Goal: Task Accomplishment & Management: Manage account settings

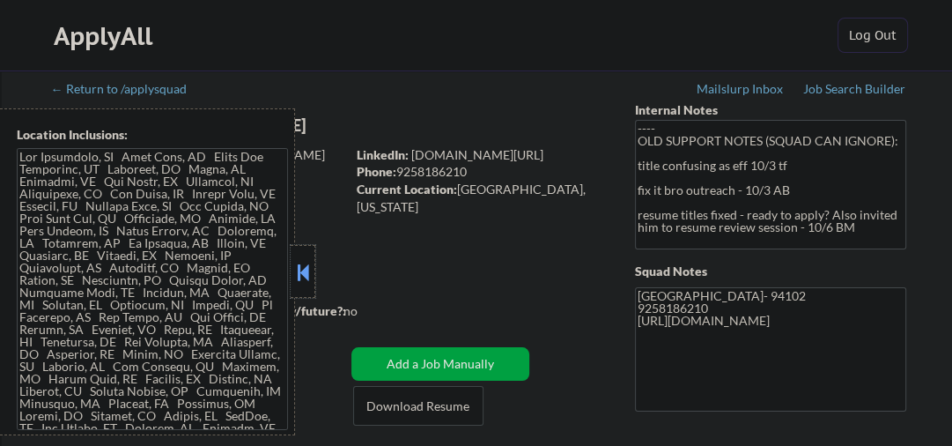
click at [298, 257] on div at bounding box center [303, 271] width 25 height 53
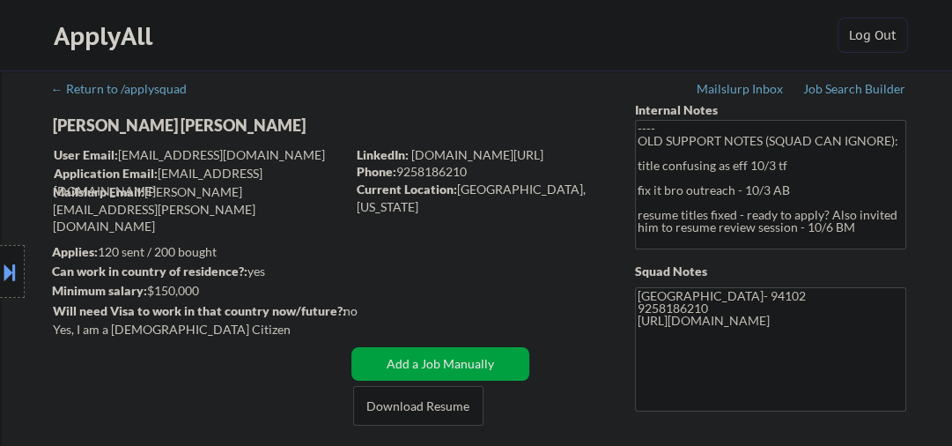
select select ""pending""
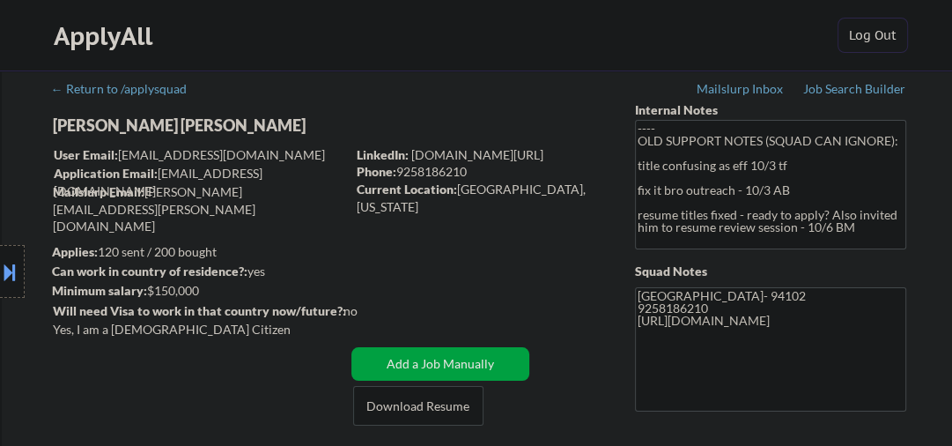
select select ""pending""
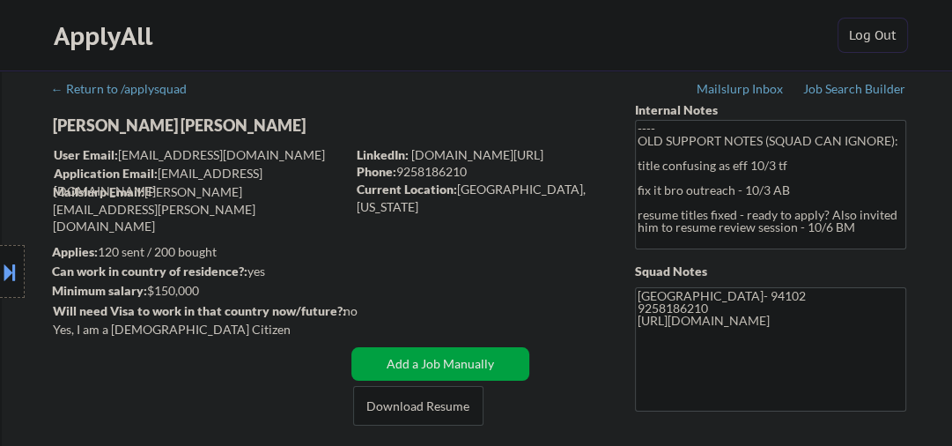
select select ""pending""
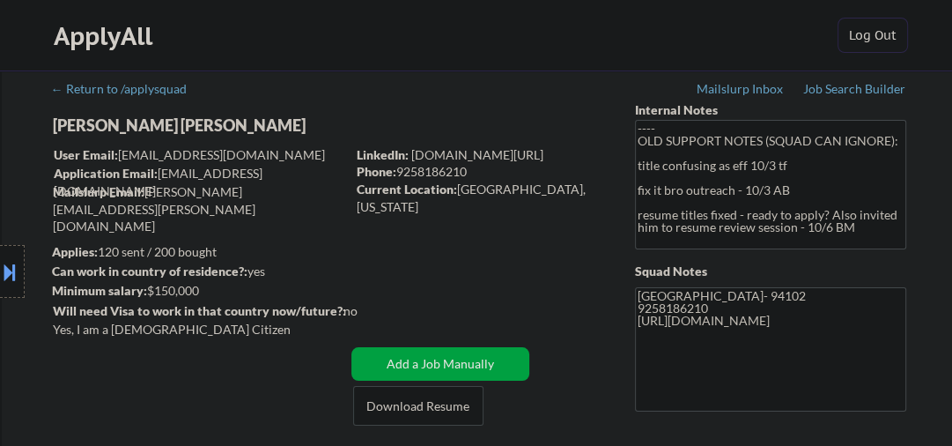
select select ""pending""
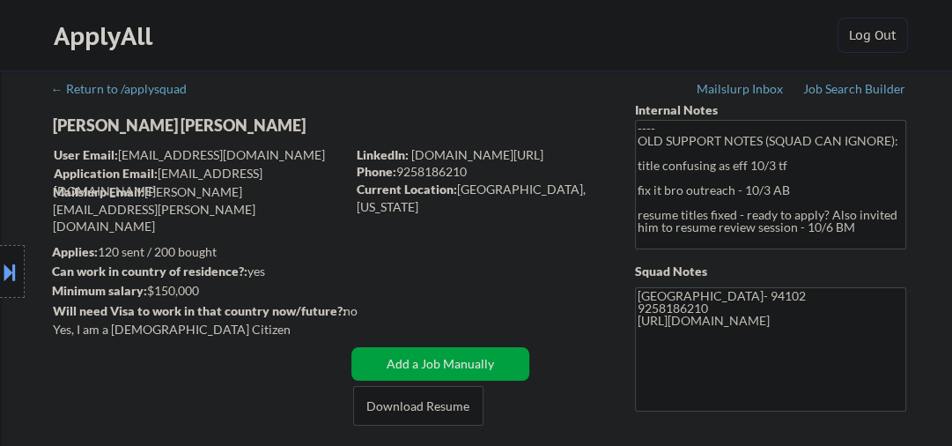
select select ""pending""
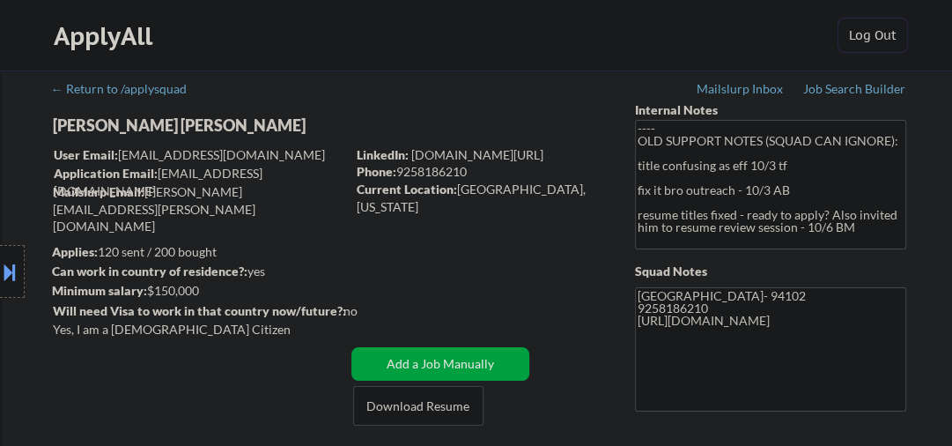
select select ""pending""
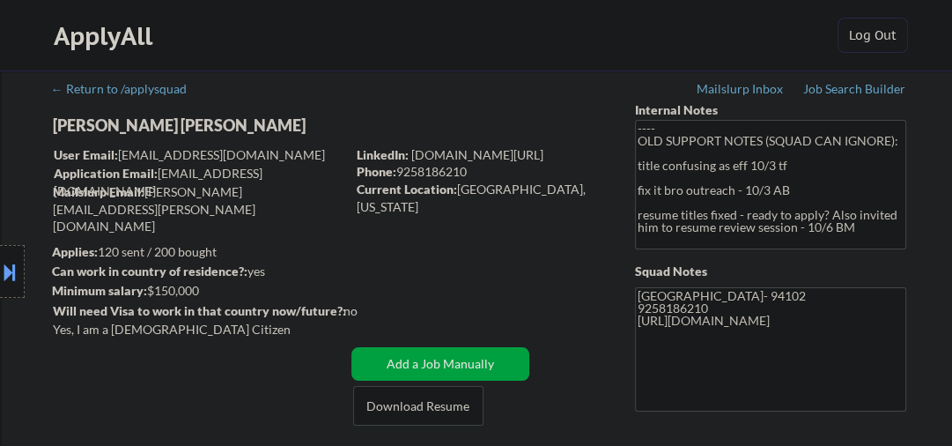
select select ""pending""
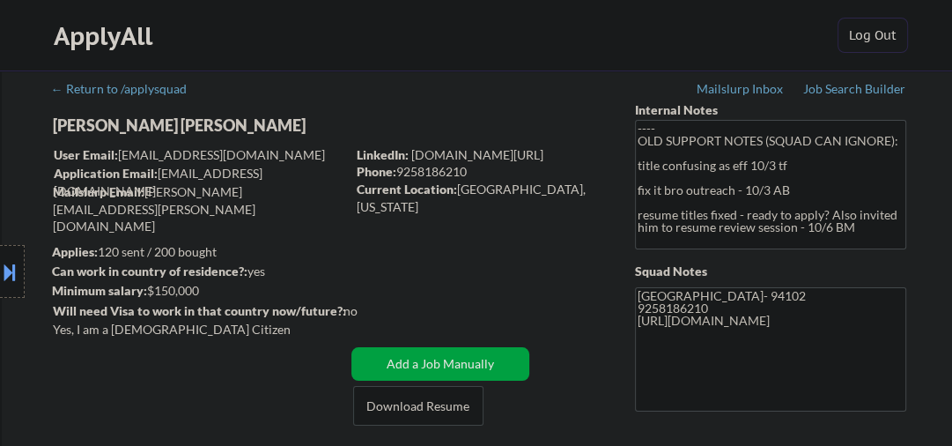
select select ""pending""
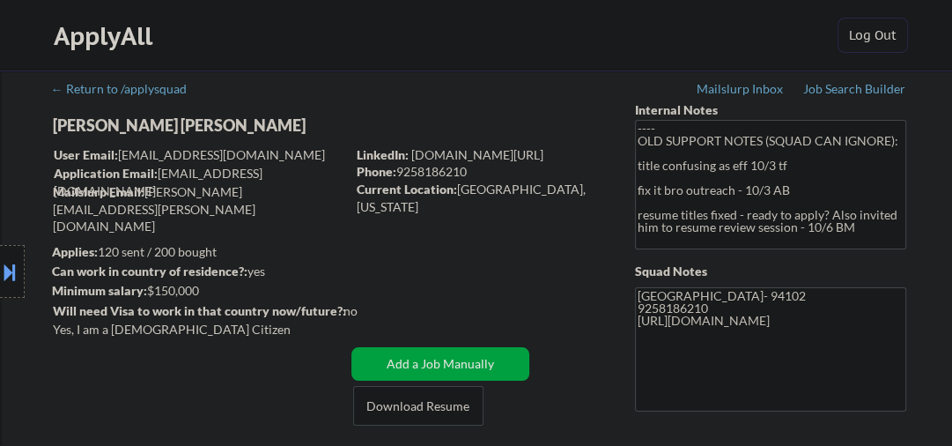
select select ""pending""
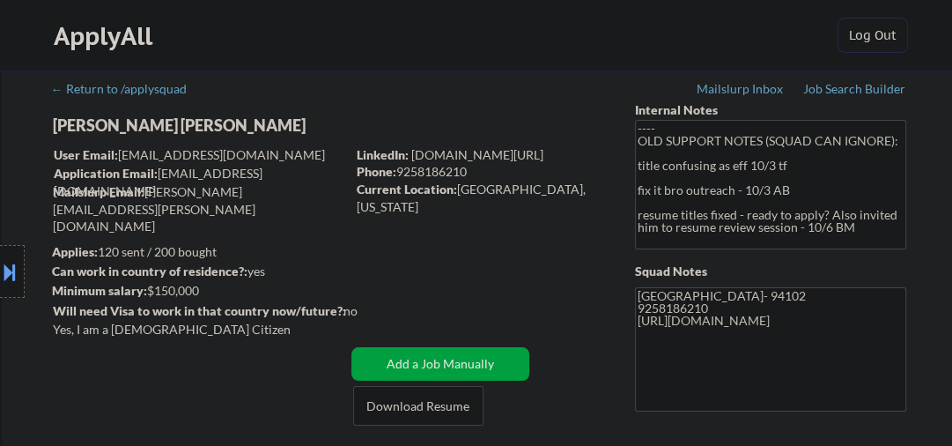
select select ""pending""
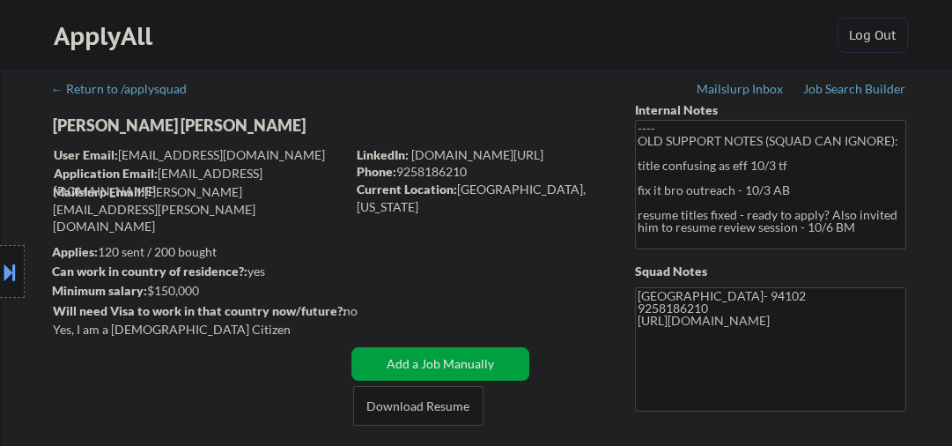
select select ""pending""
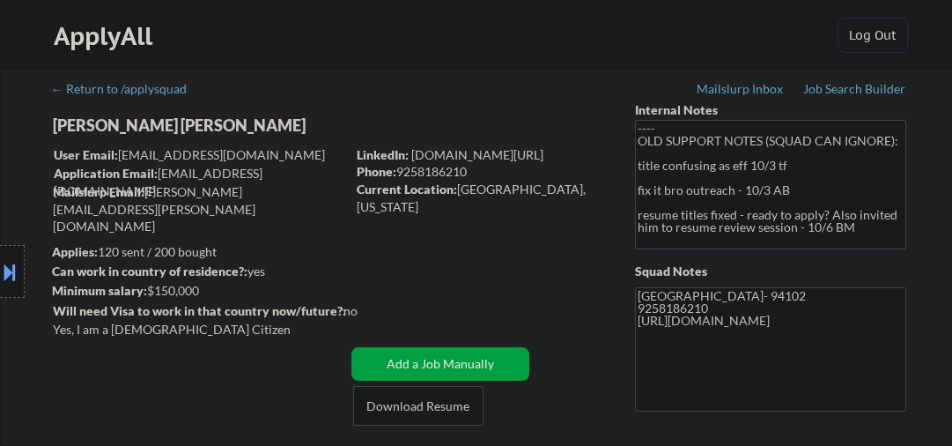
select select ""pending""
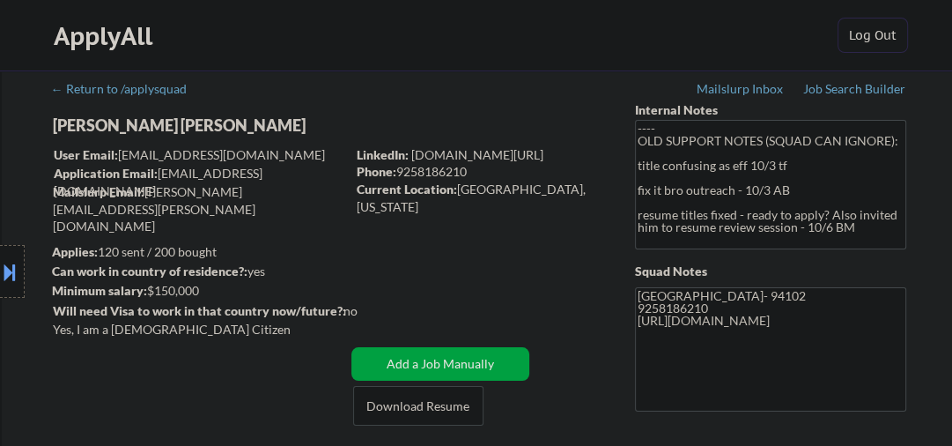
select select ""pending""
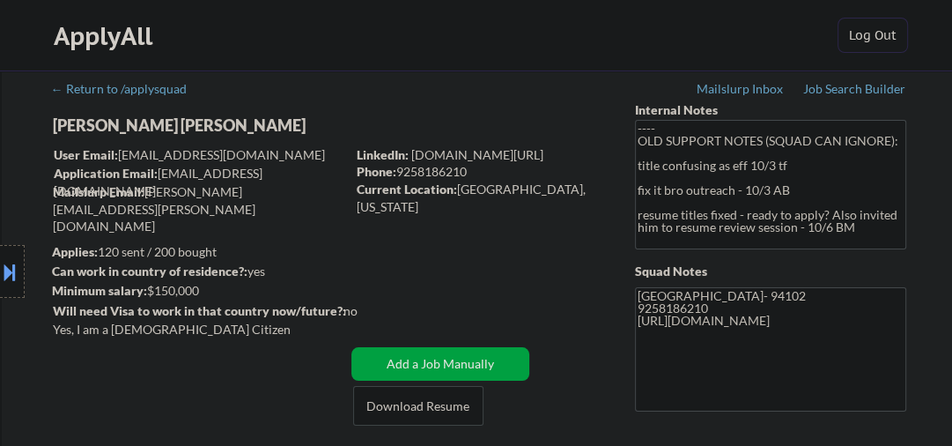
select select ""pending""
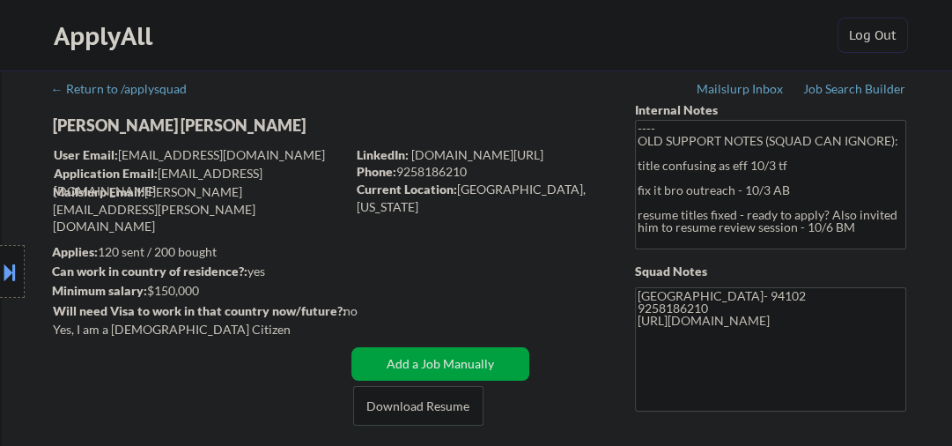
select select ""pending""
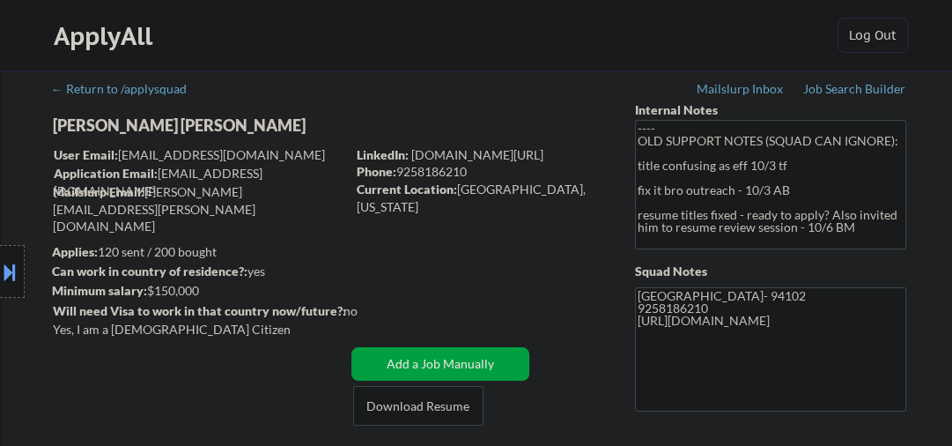
select select ""pending""
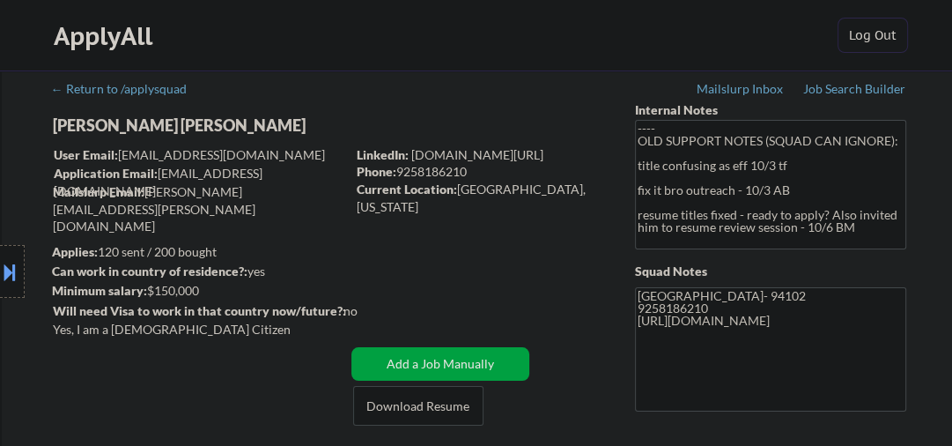
select select ""pending""
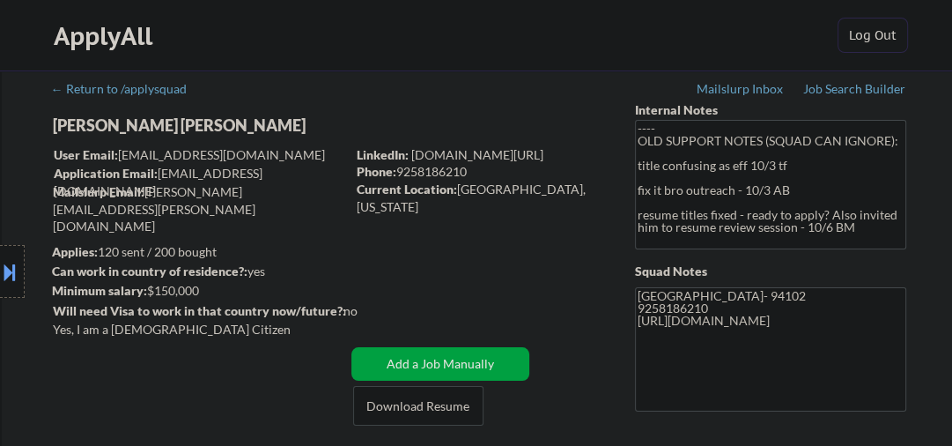
select select ""pending""
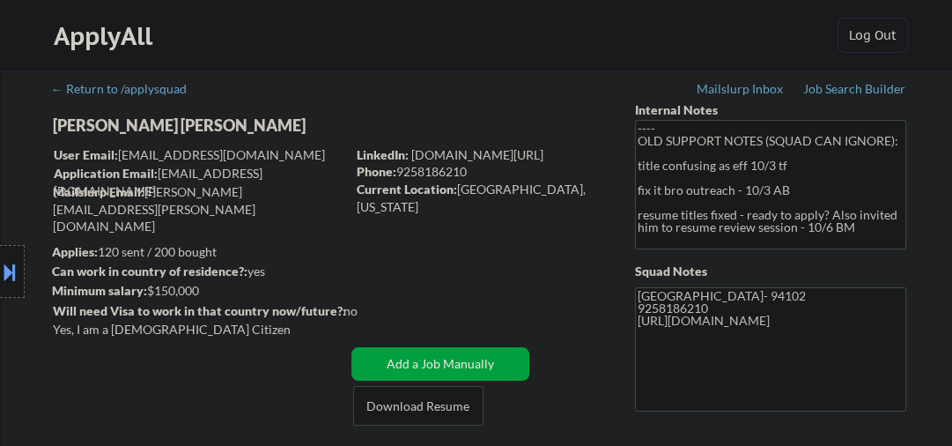
select select ""pending""
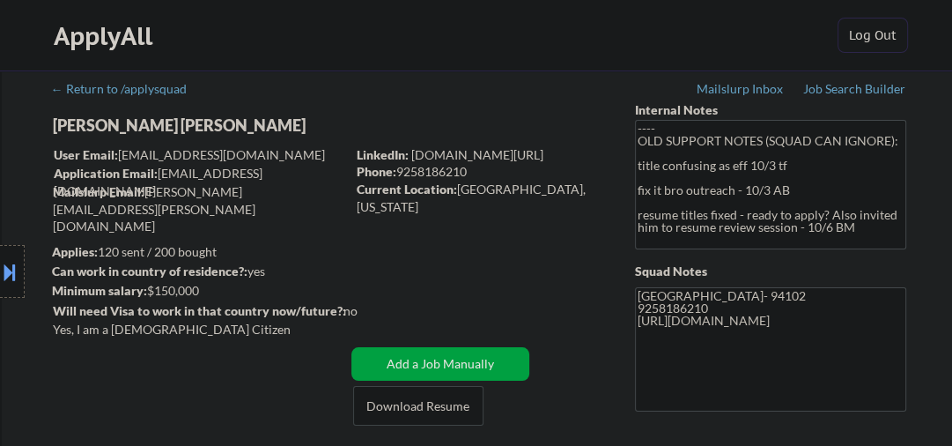
select select ""pending""
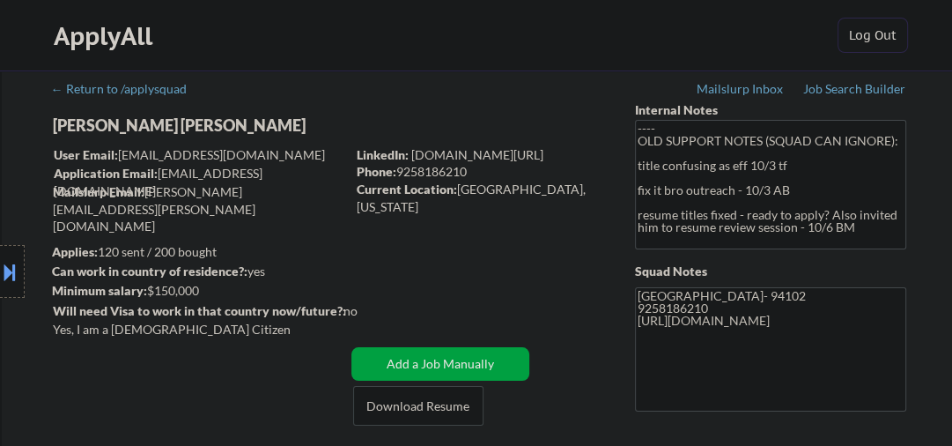
scroll to position [282, 0]
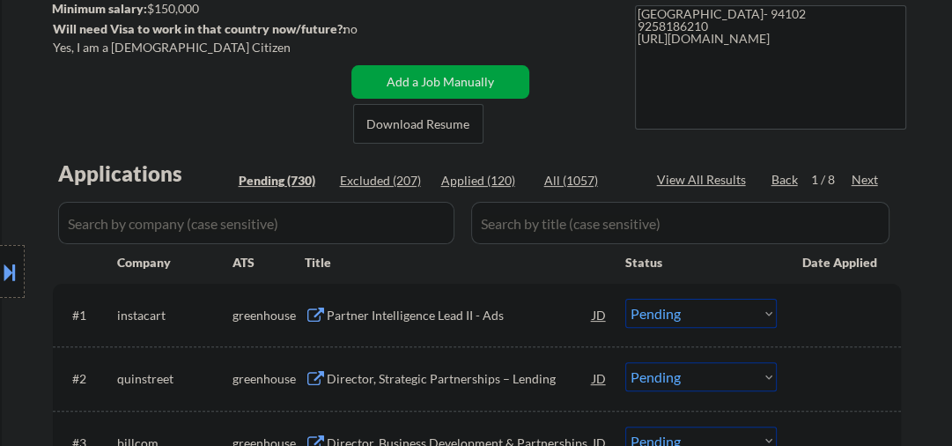
click at [410, 303] on div "Partner Intelligence Lead II - Ads" at bounding box center [460, 315] width 266 height 32
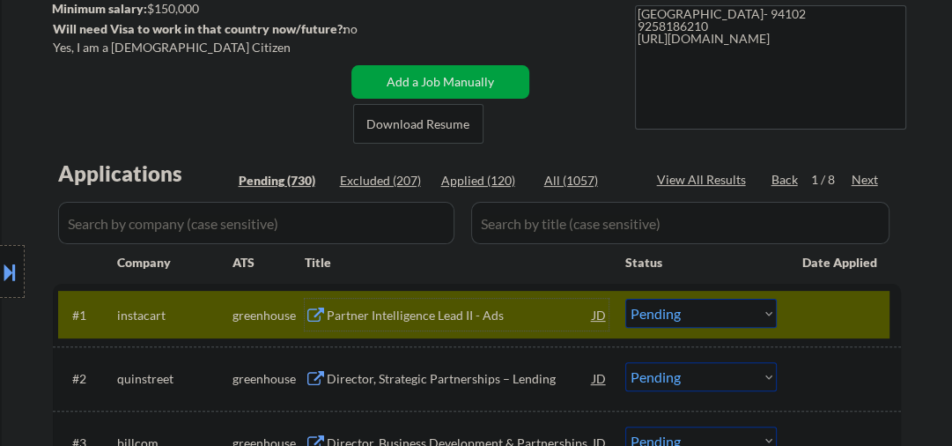
click at [721, 316] on select "Choose an option... Pending Applied Excluded (Questions) Excluded (Expired) Exc…" at bounding box center [700, 313] width 151 height 29
click at [625, 299] on select "Choose an option... Pending Applied Excluded (Questions) Excluded (Expired) Exc…" at bounding box center [700, 313] width 151 height 29
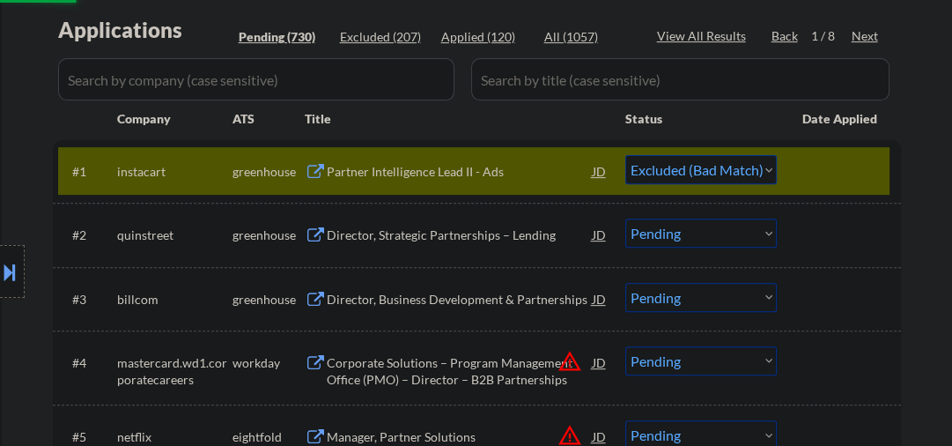
scroll to position [469, 0]
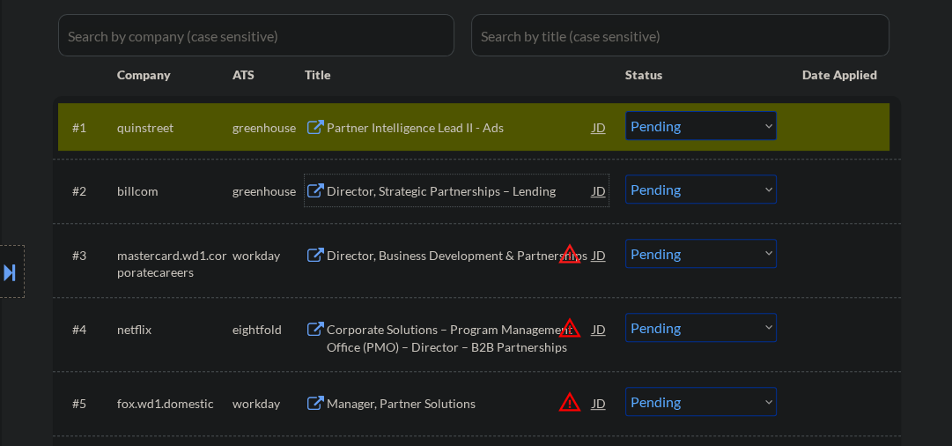
click at [366, 188] on div "Director, Strategic Partnerships – Lending" at bounding box center [460, 191] width 266 height 18
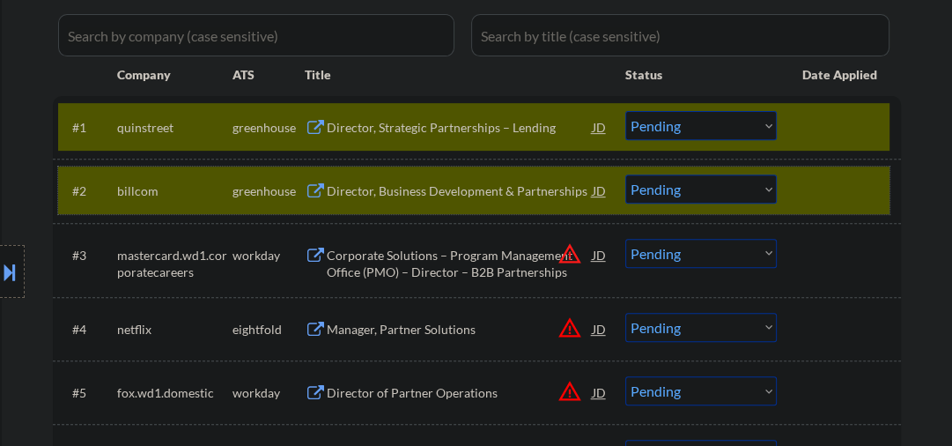
click at [838, 192] on div at bounding box center [840, 190] width 77 height 32
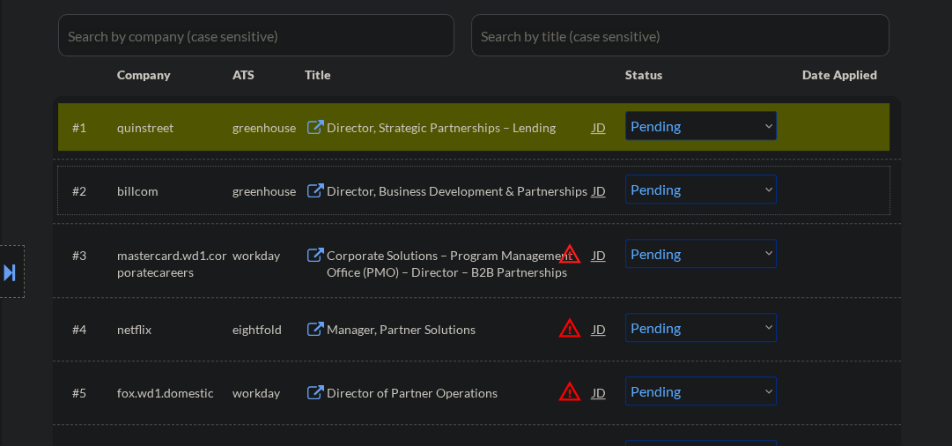
click at [375, 132] on div "Director, Strategic Partnerships – Lending" at bounding box center [460, 128] width 266 height 18
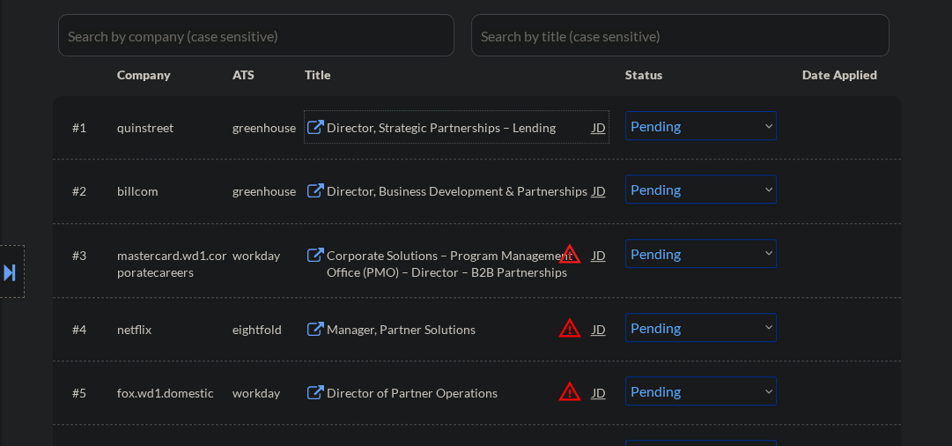
click at [645, 129] on select "Choose an option... Pending Applied Excluded (Questions) Excluded (Expired) Exc…" at bounding box center [700, 125] width 151 height 29
click at [625, 111] on select "Choose an option... Pending Applied Excluded (Questions) Excluded (Expired) Exc…" at bounding box center [700, 125] width 151 height 29
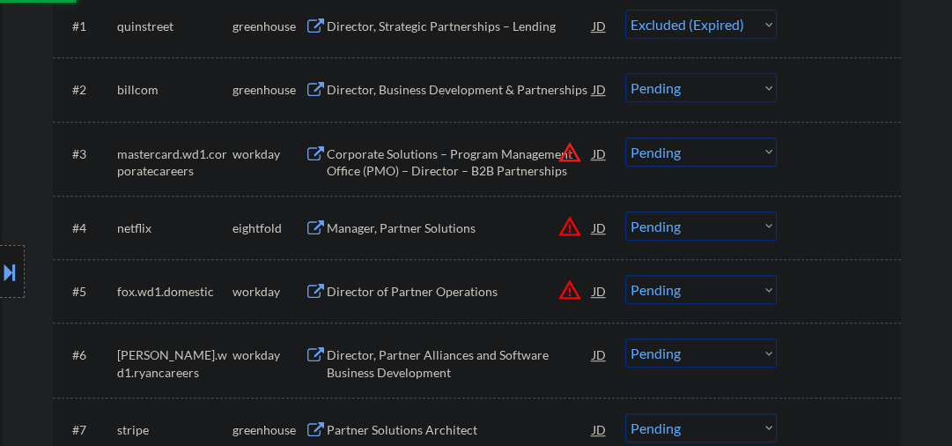
scroll to position [657, 0]
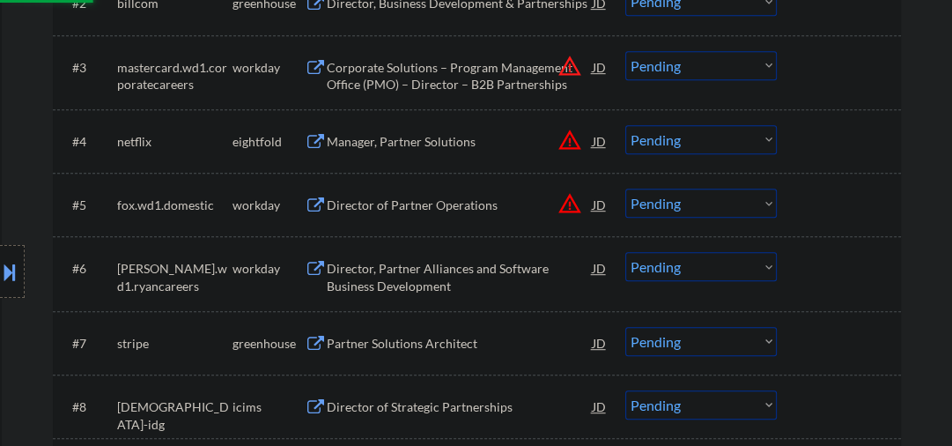
click at [392, 127] on div "Manager, Partner Solutions" at bounding box center [460, 141] width 266 height 32
select select ""pending""
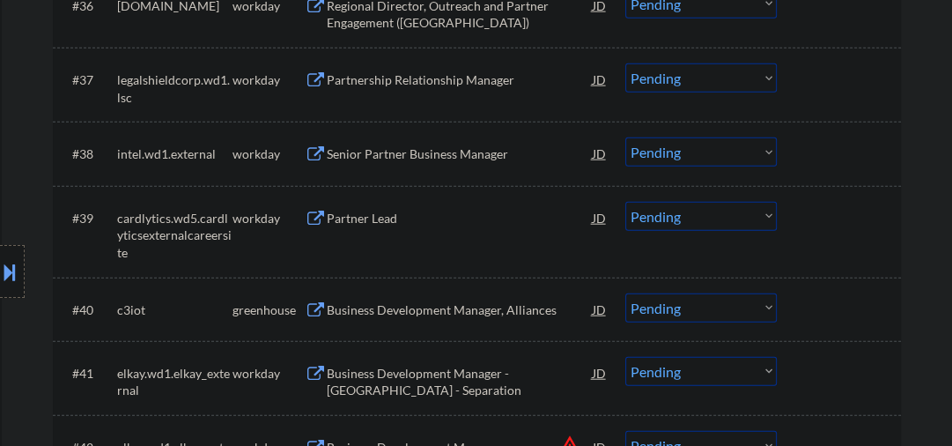
scroll to position [3193, 0]
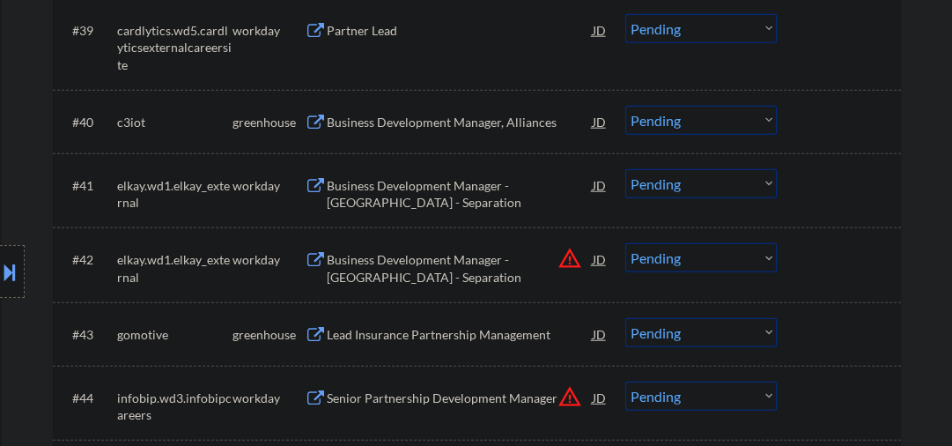
click at [469, 122] on div "Business Development Manager, Alliances" at bounding box center [460, 123] width 266 height 18
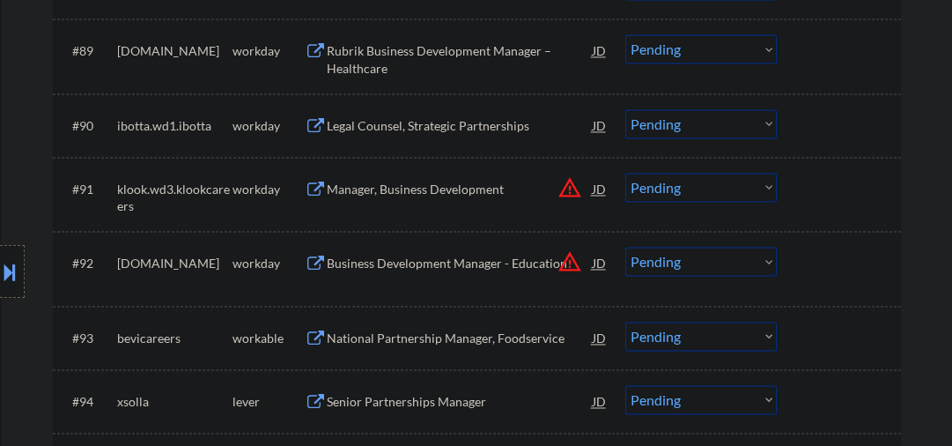
scroll to position [6857, 0]
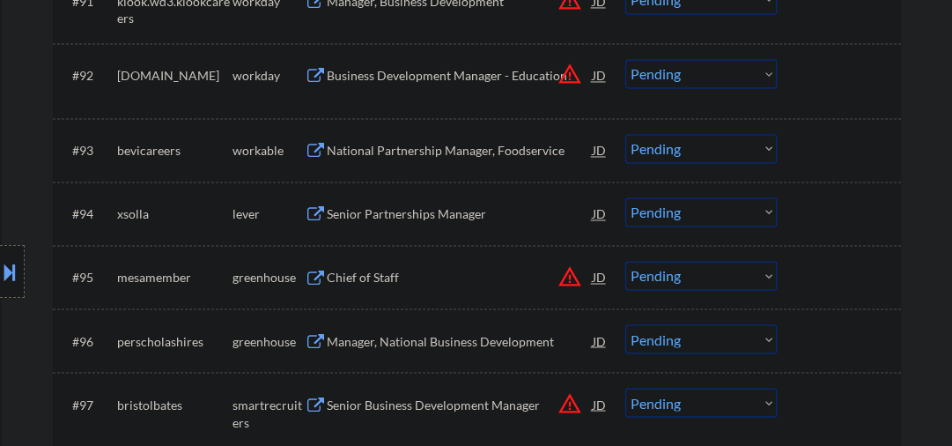
click at [447, 155] on div "National Partnership Manager, Foodservice" at bounding box center [460, 151] width 266 height 18
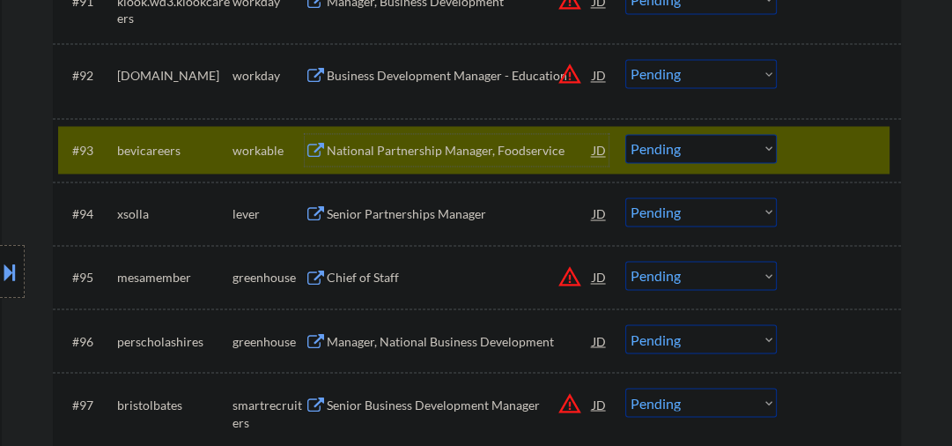
click at [703, 148] on select "Choose an option... Pending Applied Excluded (Questions) Excluded (Expired) Exc…" at bounding box center [700, 148] width 151 height 29
click at [625, 134] on select "Choose an option... Pending Applied Excluded (Questions) Excluded (Expired) Exc…" at bounding box center [700, 148] width 151 height 29
click at [408, 215] on div "Senior Partnerships Manager" at bounding box center [460, 214] width 266 height 18
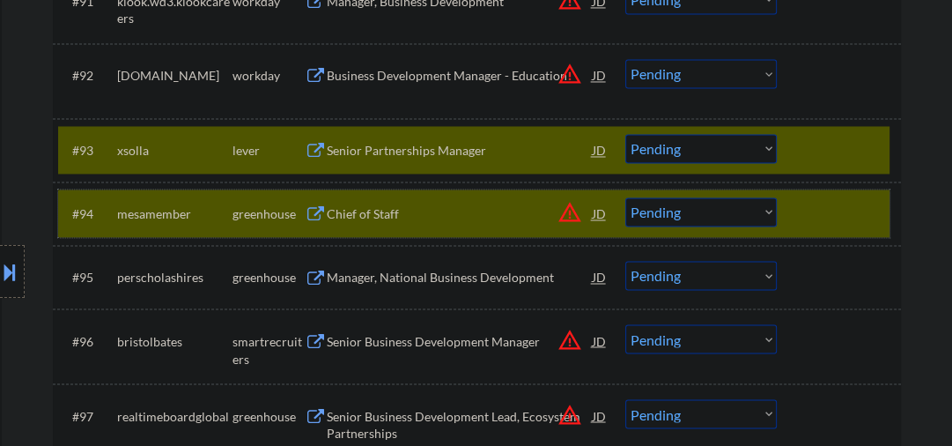
click at [808, 209] on div at bounding box center [840, 213] width 77 height 32
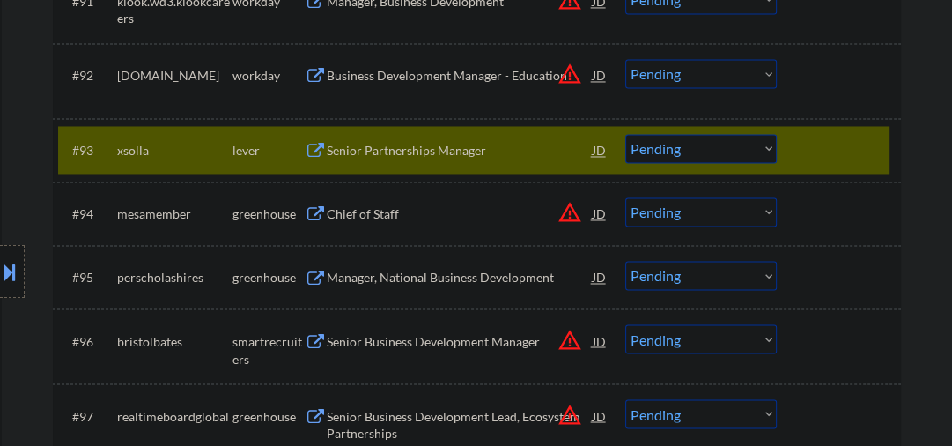
click at [435, 151] on div "Senior Partnerships Manager" at bounding box center [460, 151] width 266 height 18
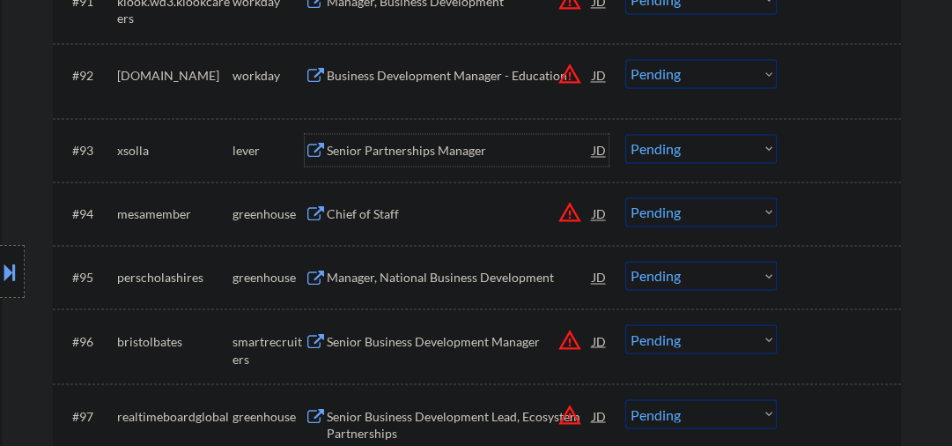
click at [655, 151] on select "Choose an option... Pending Applied Excluded (Questions) Excluded (Expired) Exc…" at bounding box center [700, 148] width 151 height 29
click at [625, 134] on select "Choose an option... Pending Applied Excluded (Questions) Excluded (Expired) Exc…" at bounding box center [700, 148] width 151 height 29
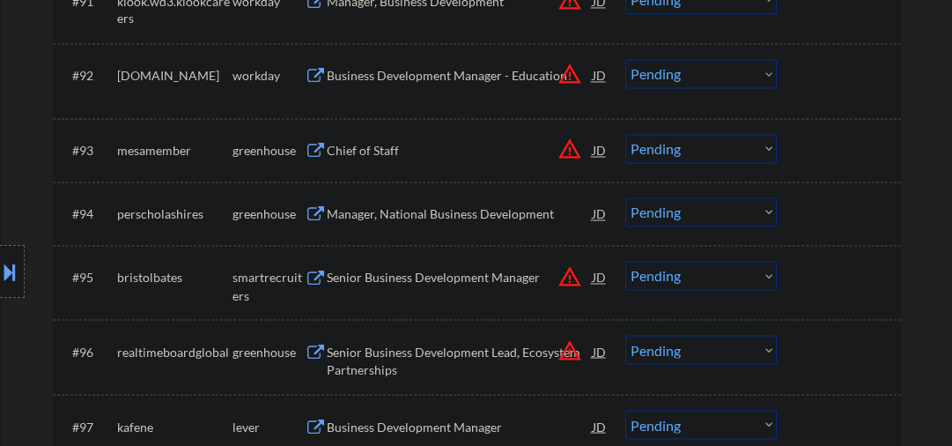
click at [370, 152] on div "Chief of Staff" at bounding box center [460, 151] width 266 height 18
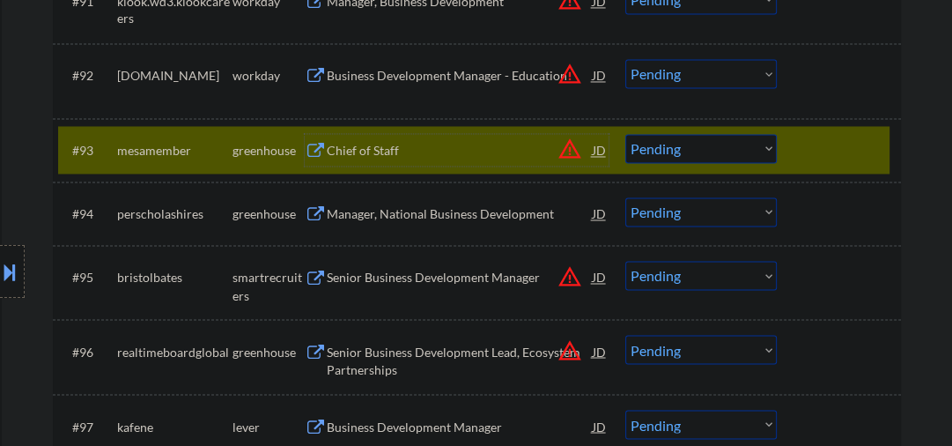
click at [395, 157] on div "Chief of Staff" at bounding box center [460, 151] width 266 height 18
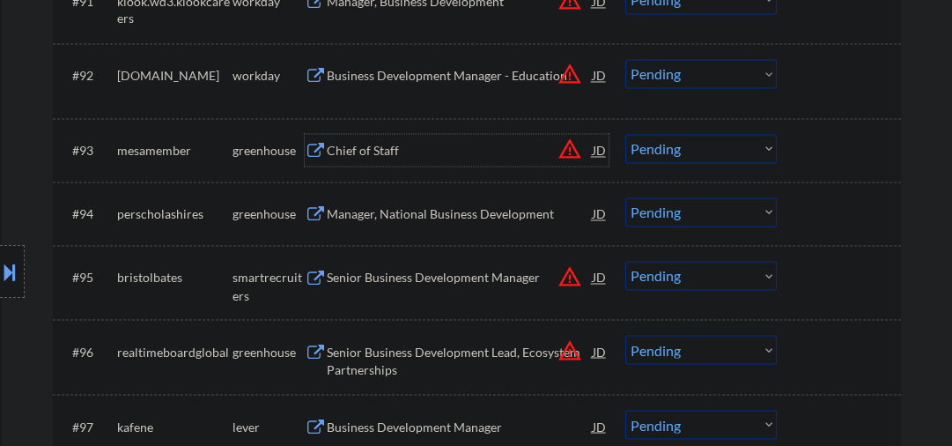
click at [646, 155] on select "Choose an option... Pending Applied Excluded (Questions) Excluded (Expired) Exc…" at bounding box center [700, 148] width 151 height 29
click at [625, 134] on select "Choose an option... Pending Applied Excluded (Questions) Excluded (Expired) Exc…" at bounding box center [700, 148] width 151 height 29
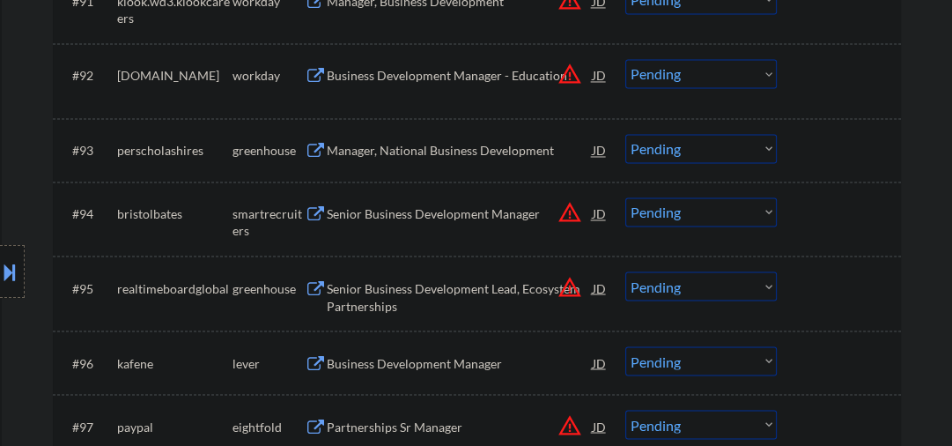
click at [471, 146] on div "Manager, National Business Development" at bounding box center [460, 151] width 266 height 18
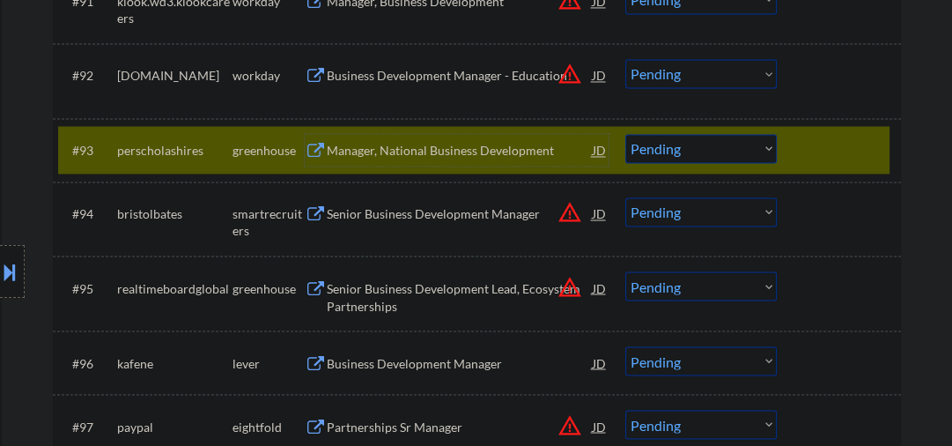
click at [428, 170] on div "#93 perscholashires greenhouse Manager, National Business Development JD warnin…" at bounding box center [473, 150] width 831 height 48
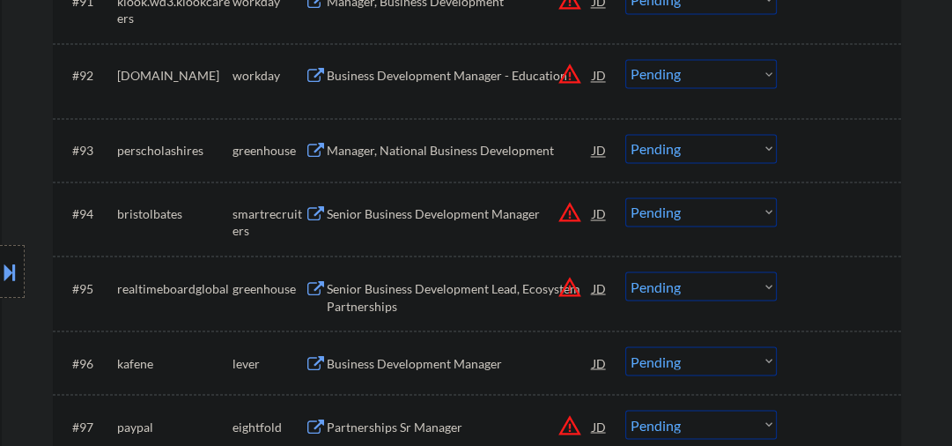
click at [439, 152] on div "Manager, National Business Development" at bounding box center [460, 151] width 266 height 18
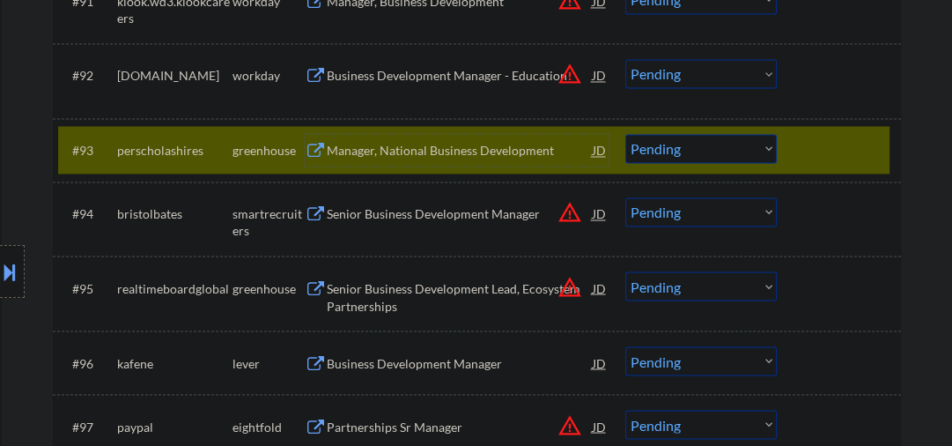
click at [689, 142] on select "Choose an option... Pending Applied Excluded (Questions) Excluded (Expired) Exc…" at bounding box center [700, 148] width 151 height 29
click at [625, 134] on select "Choose an option... Pending Applied Excluded (Questions) Excluded (Expired) Exc…" at bounding box center [700, 148] width 151 height 29
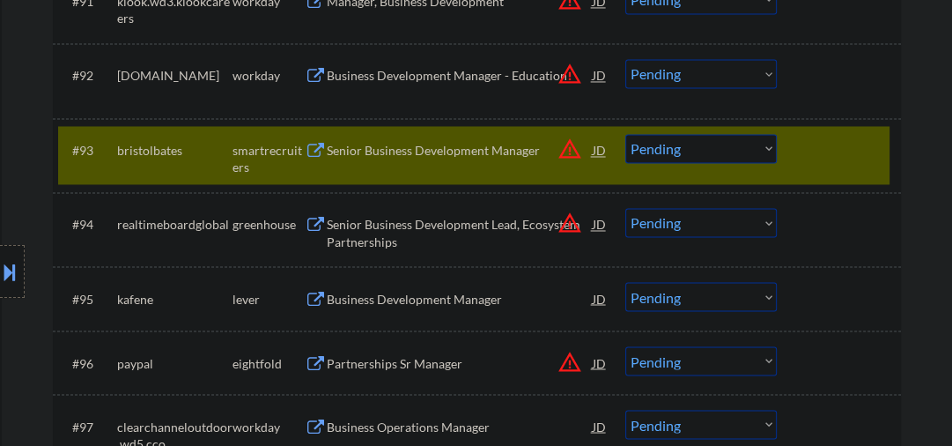
click at [402, 146] on div "Senior Business Development Manager" at bounding box center [460, 151] width 266 height 18
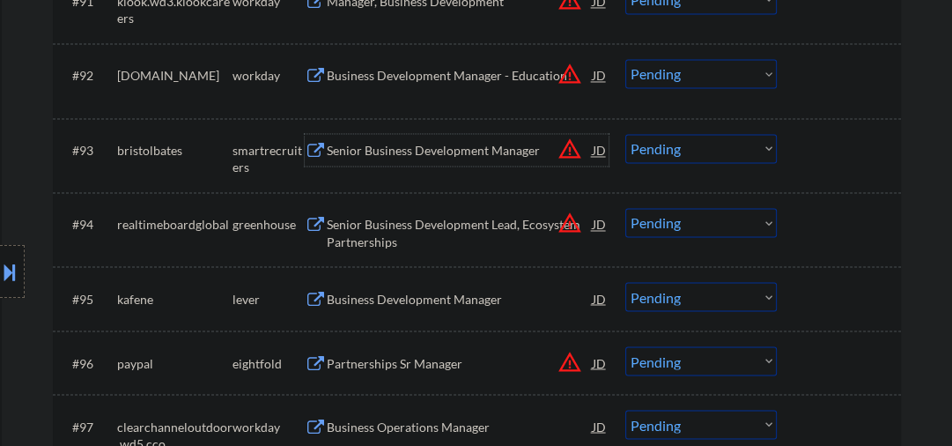
click at [444, 159] on div "Senior Business Development Manager" at bounding box center [460, 150] width 266 height 32
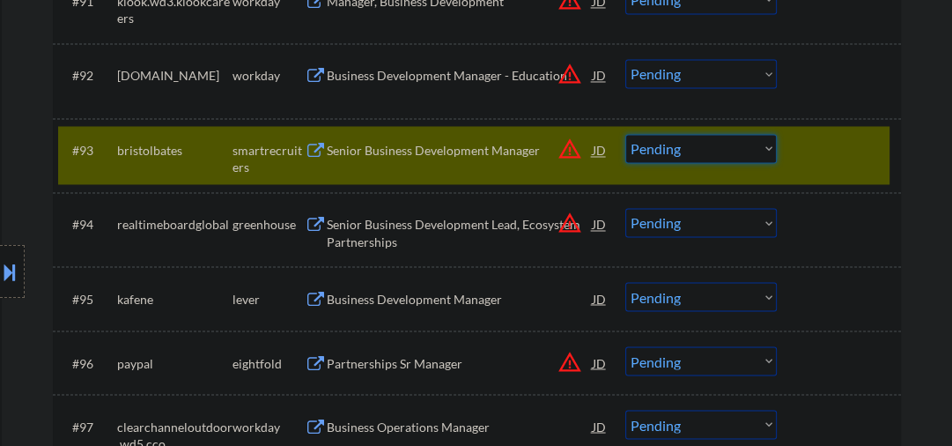
click at [693, 146] on select "Choose an option... Pending Applied Excluded (Questions) Excluded (Expired) Exc…" at bounding box center [700, 148] width 151 height 29
click at [625, 134] on select "Choose an option... Pending Applied Excluded (Questions) Excluded (Expired) Exc…" at bounding box center [700, 148] width 151 height 29
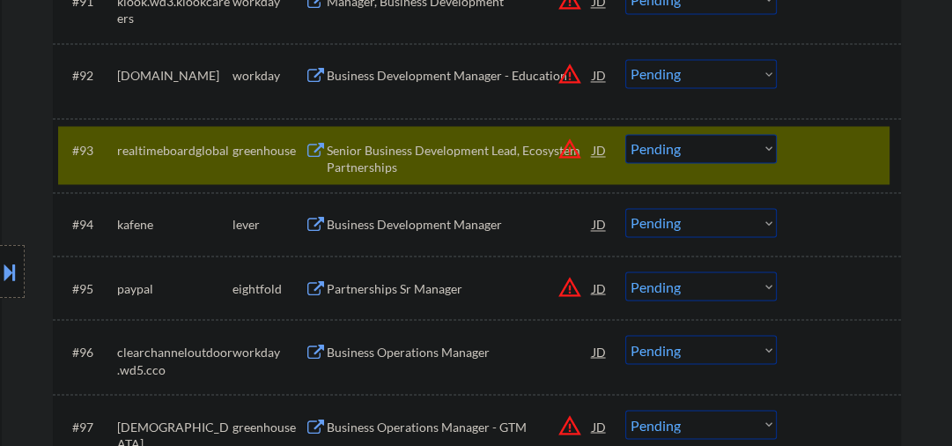
click at [378, 148] on div "Senior Business Development Lead, Ecosystem Partnerships" at bounding box center [460, 159] width 266 height 34
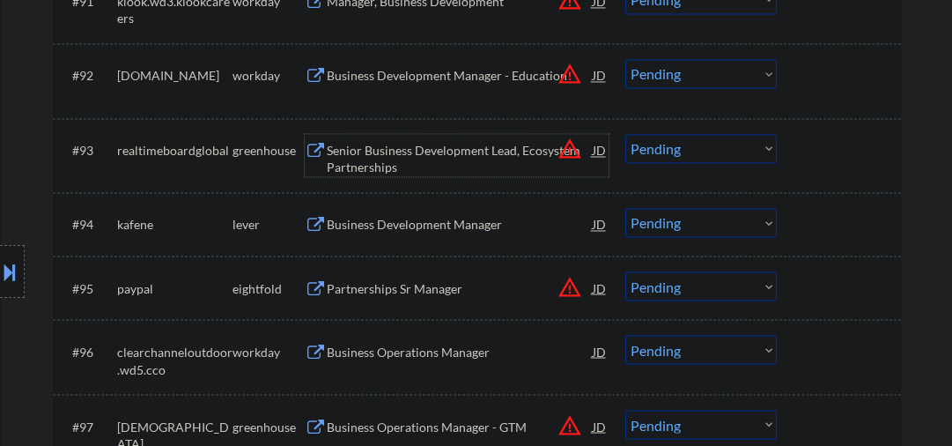
click at [701, 148] on select "Choose an option... Pending Applied Excluded (Questions) Excluded (Expired) Exc…" at bounding box center [700, 148] width 151 height 29
click at [625, 134] on select "Choose an option... Pending Applied Excluded (Questions) Excluded (Expired) Exc…" at bounding box center [700, 148] width 151 height 29
click at [416, 223] on div "Business Development Manager" at bounding box center [460, 225] width 266 height 18
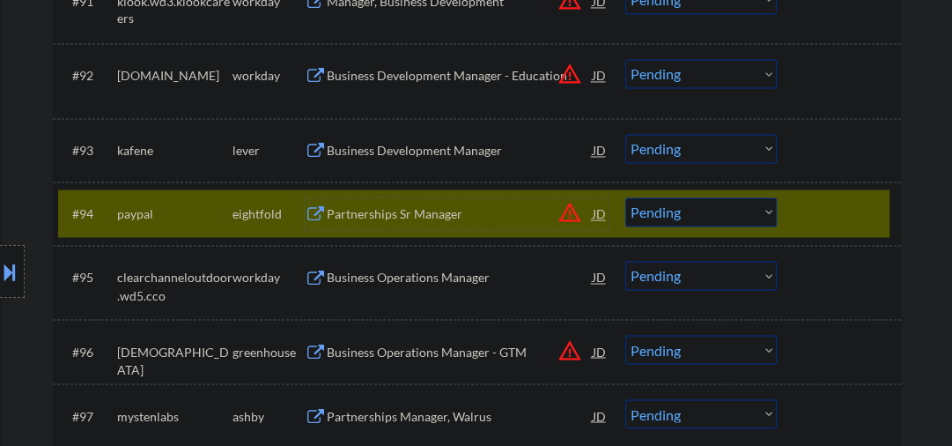
click at [822, 215] on div at bounding box center [840, 213] width 77 height 32
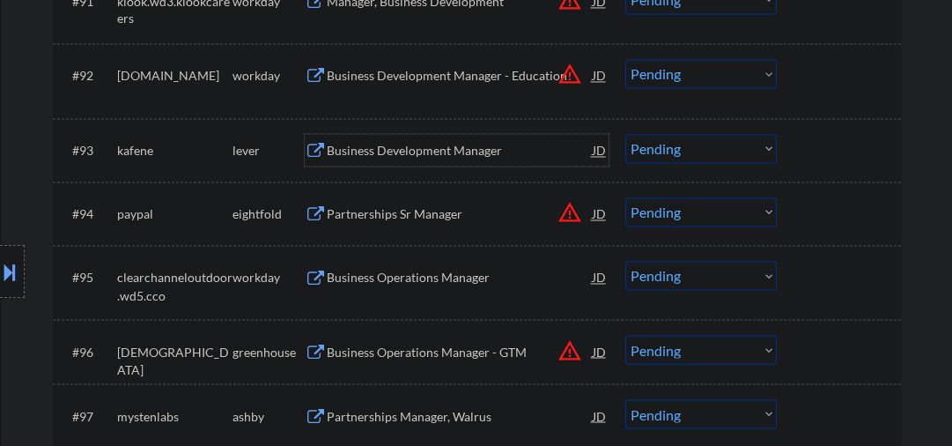
click at [441, 150] on div "Business Development Manager" at bounding box center [460, 151] width 266 height 18
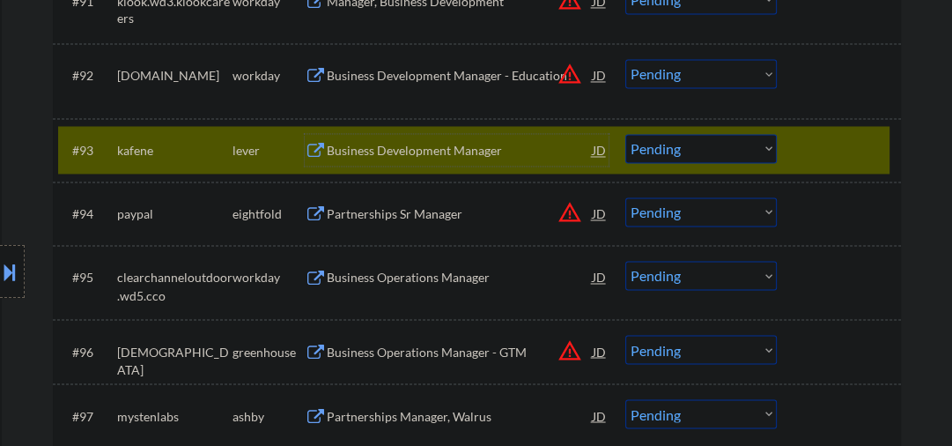
click at [656, 149] on select "Choose an option... Pending Applied Excluded (Questions) Excluded (Expired) Exc…" at bounding box center [700, 148] width 151 height 29
click at [625, 134] on select "Choose an option... Pending Applied Excluded (Questions) Excluded (Expired) Exc…" at bounding box center [700, 148] width 151 height 29
select select ""pending""
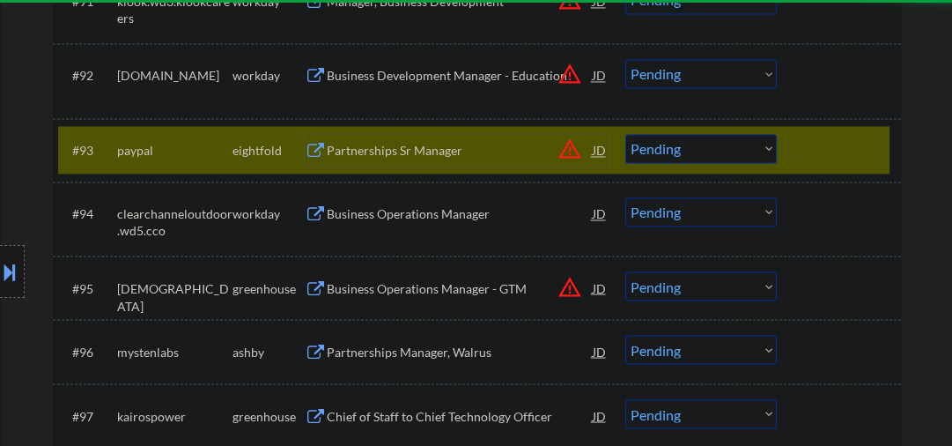
click at [416, 144] on div "Partnerships Sr Manager" at bounding box center [460, 151] width 266 height 18
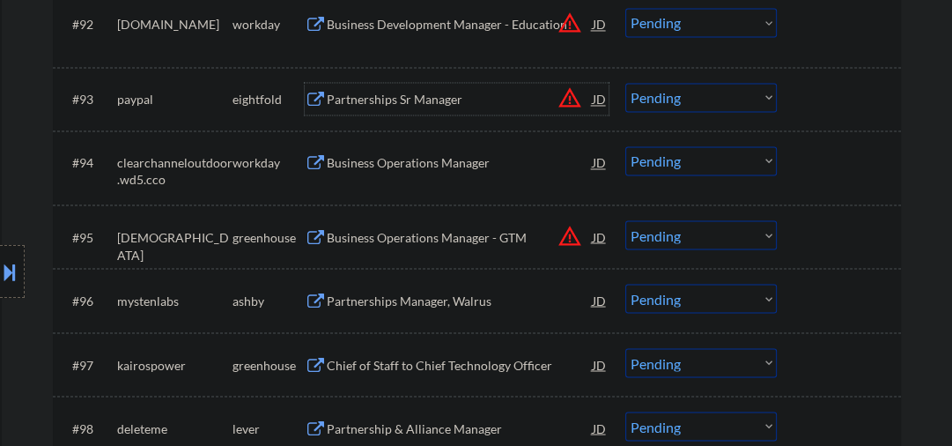
scroll to position [6951, 0]
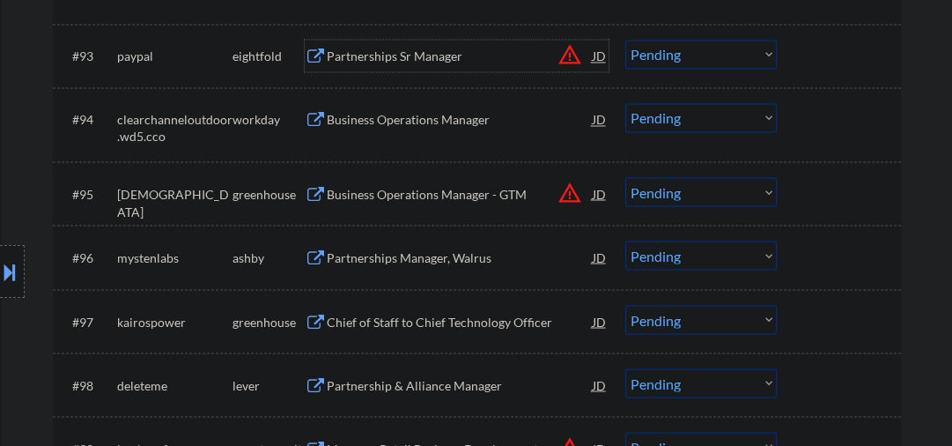
click at [409, 205] on div "Business Operations Manager - GTM" at bounding box center [460, 193] width 266 height 32
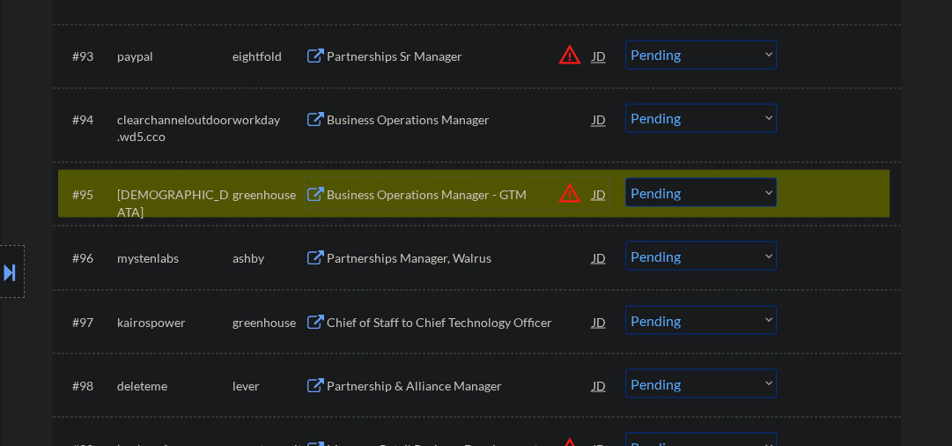
click at [808, 195] on div at bounding box center [840, 193] width 77 height 32
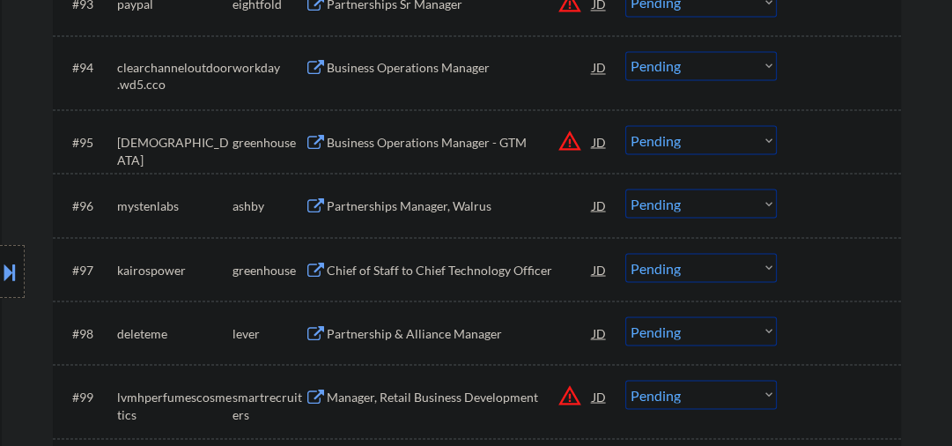
scroll to position [7045, 0]
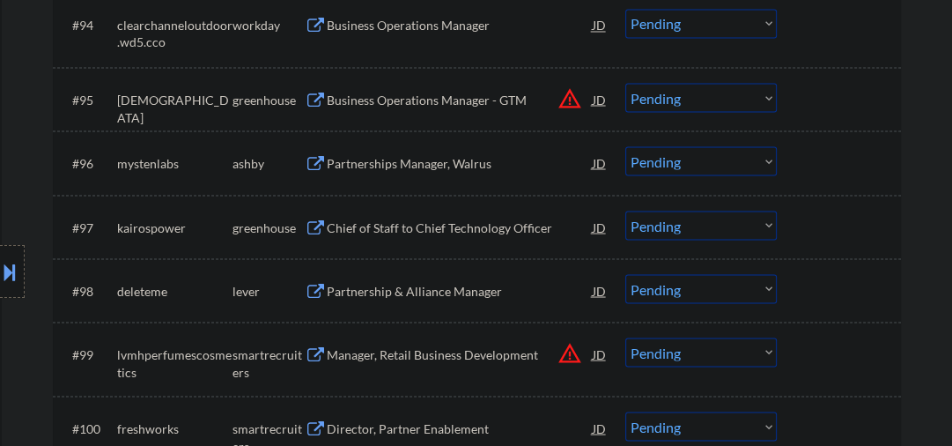
click at [377, 169] on div "Partnerships Manager, Walrus" at bounding box center [460, 163] width 266 height 18
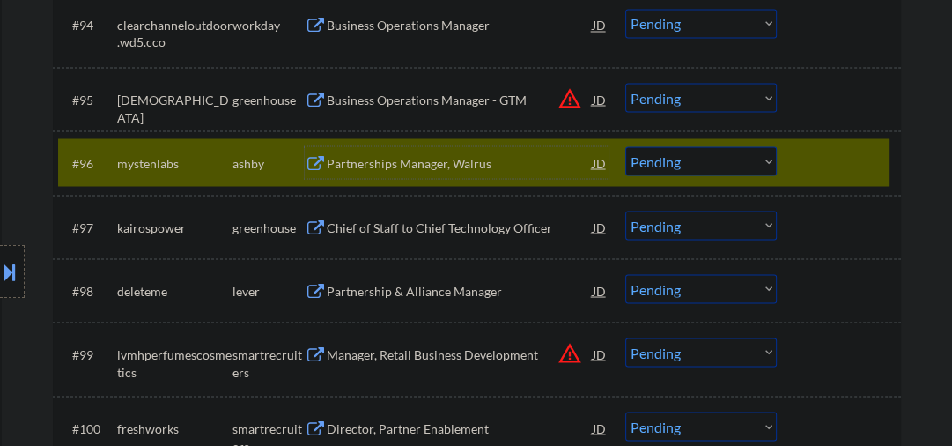
click at [427, 171] on div "Partnerships Manager, Walrus" at bounding box center [460, 163] width 266 height 18
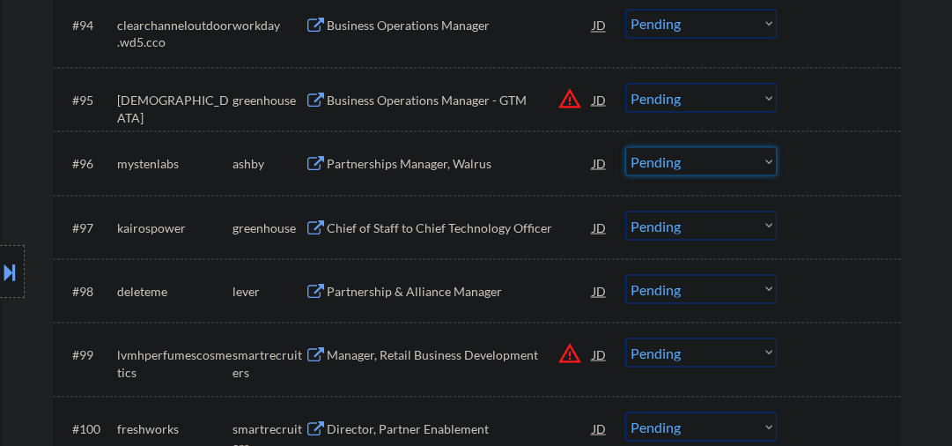
click at [662, 168] on select "Choose an option... Pending Applied Excluded (Questions) Excluded (Expired) Exc…" at bounding box center [700, 160] width 151 height 29
click at [625, 147] on select "Choose an option... Pending Applied Excluded (Questions) Excluded (Expired) Exc…" at bounding box center [700, 160] width 151 height 29
click at [473, 229] on div "Chief of Staff to Chief Technology Officer" at bounding box center [460, 227] width 266 height 18
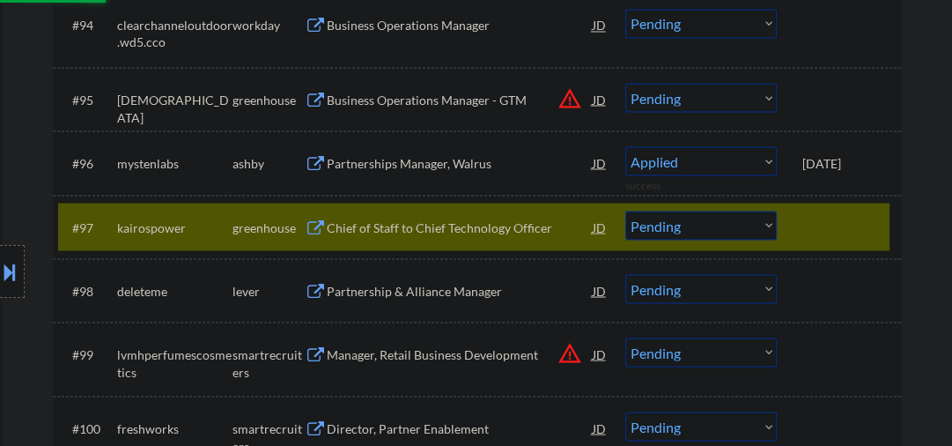
select select ""pending""
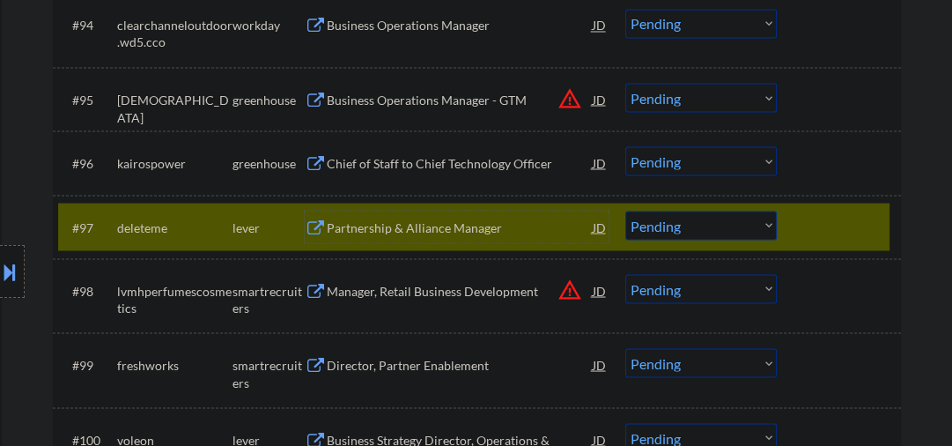
click at [388, 226] on div "Partnership & Alliance Manager" at bounding box center [460, 227] width 266 height 18
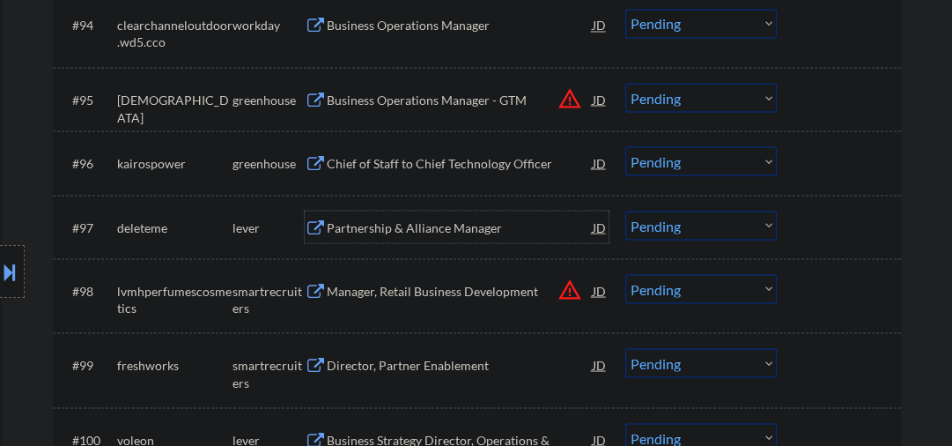
click at [416, 227] on div "Partnership & Alliance Manager" at bounding box center [460, 227] width 266 height 18
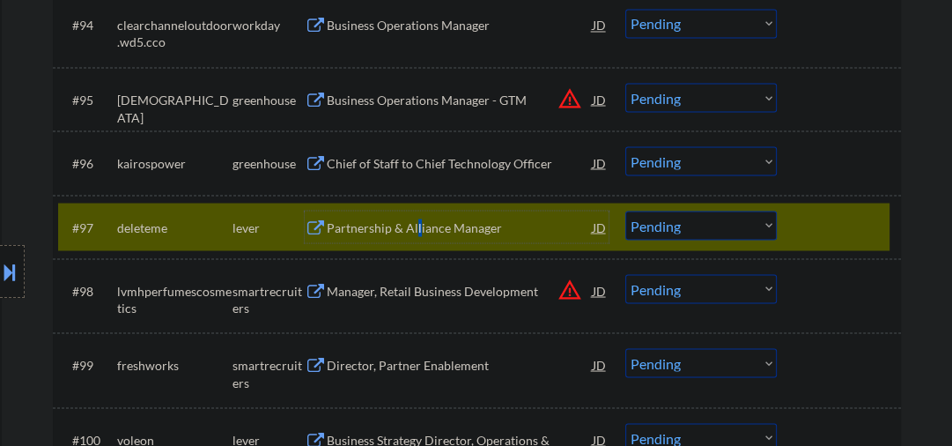
click at [697, 229] on select "Choose an option... Pending Applied Excluded (Questions) Excluded (Expired) Exc…" at bounding box center [700, 224] width 151 height 29
click at [625, 210] on select "Choose an option... Pending Applied Excluded (Questions) Excluded (Expired) Exc…" at bounding box center [700, 224] width 151 height 29
select select ""pending""
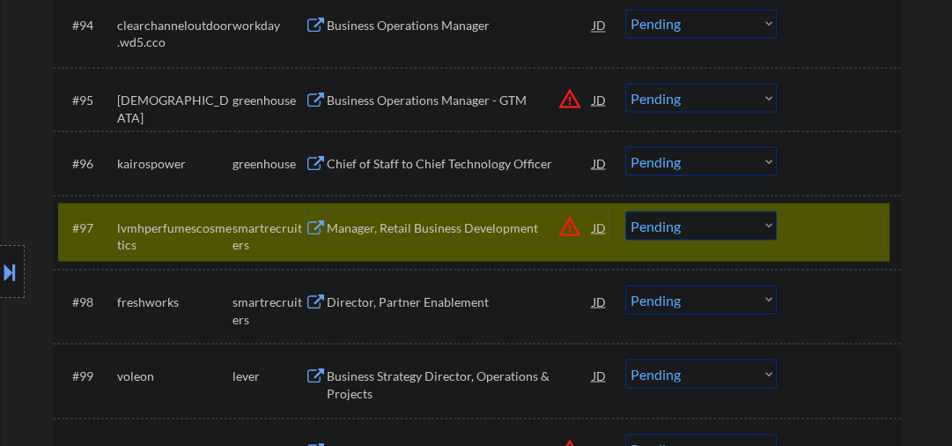
click at [444, 231] on div "Manager, Retail Business Development" at bounding box center [460, 227] width 266 height 18
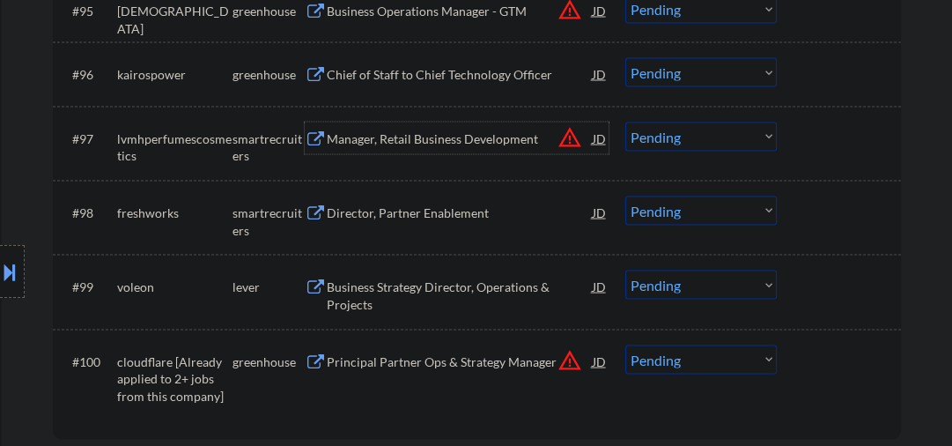
scroll to position [7233, 0]
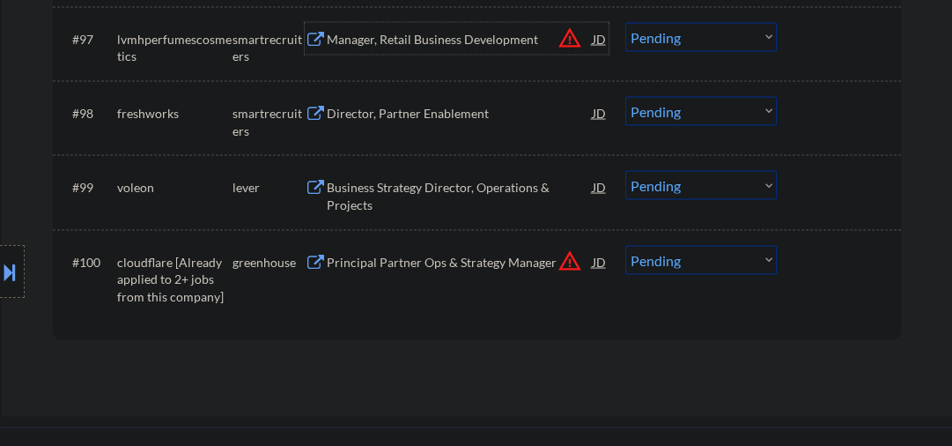
click at [361, 116] on div "Director, Partner Enablement" at bounding box center [460, 114] width 266 height 18
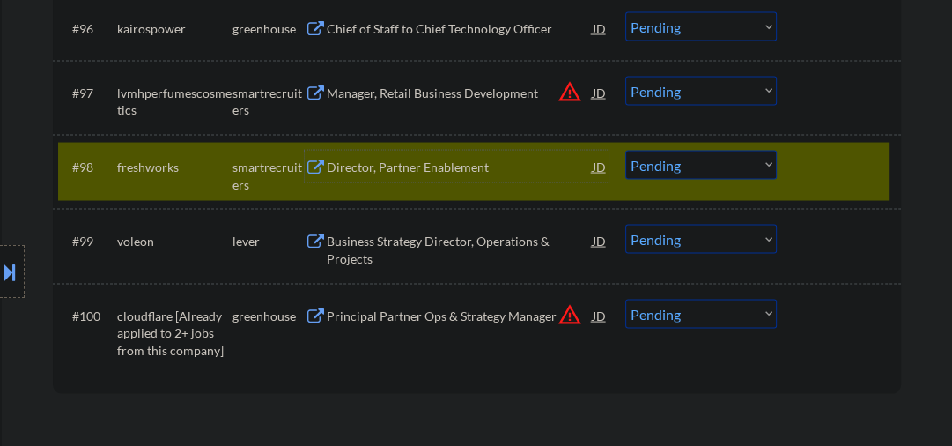
scroll to position [7139, 0]
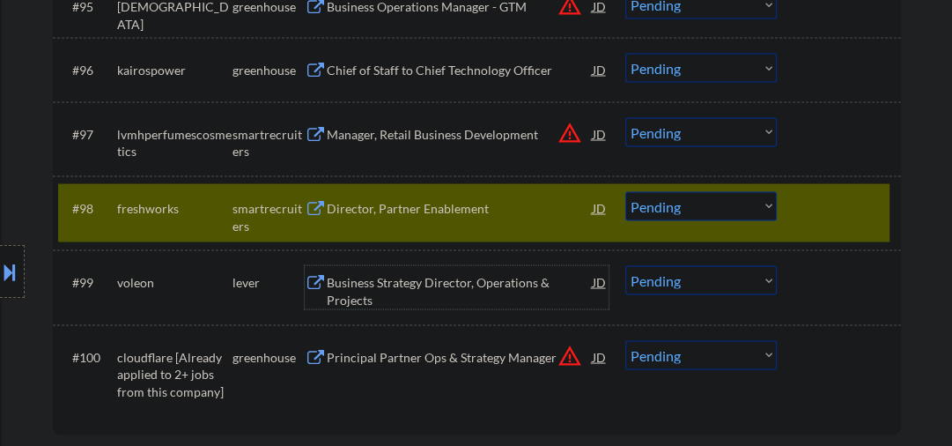
click at [395, 294] on div "Business Strategy Director, Operations & Projects" at bounding box center [460, 290] width 266 height 34
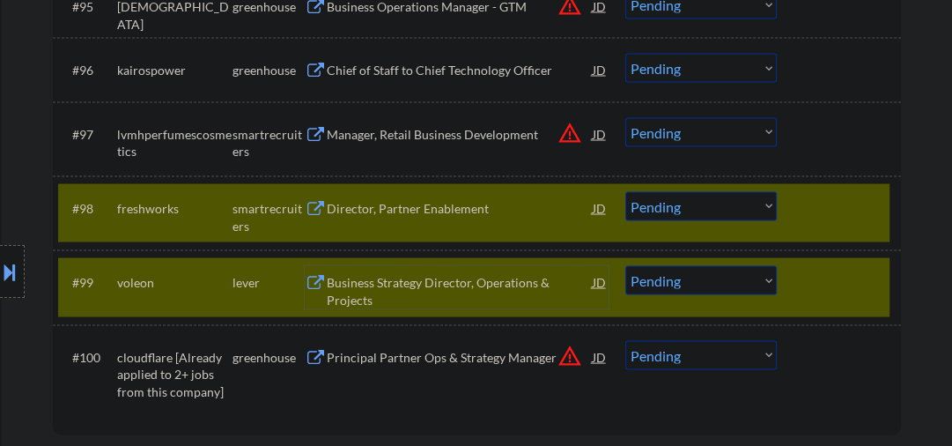
click at [402, 267] on div "Business Strategy Director, Operations & Projects" at bounding box center [460, 286] width 266 height 42
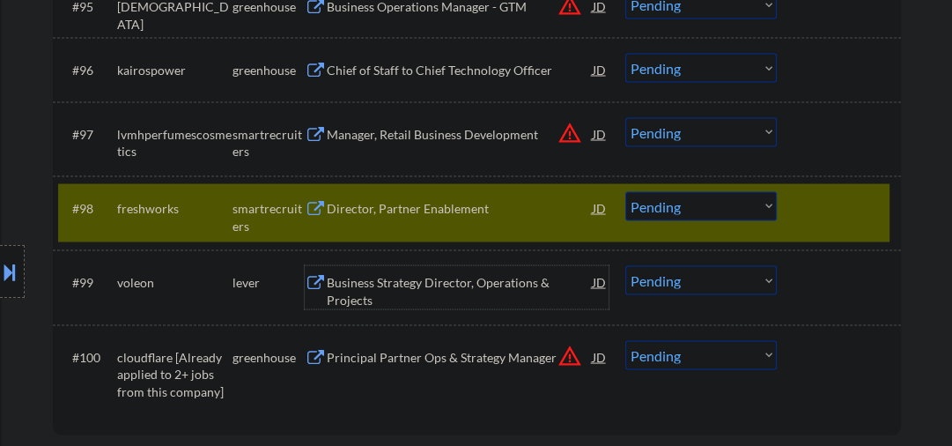
click at [831, 222] on div at bounding box center [840, 207] width 77 height 32
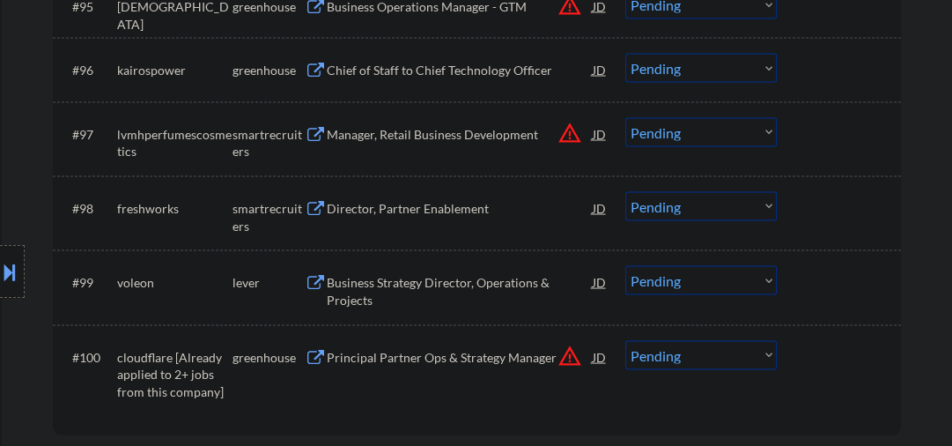
click at [680, 281] on select "Choose an option... Pending Applied Excluded (Questions) Excluded (Expired) Exc…" at bounding box center [700, 279] width 151 height 29
click at [625, 265] on select "Choose an option... Pending Applied Excluded (Questions) Excluded (Expired) Exc…" at bounding box center [700, 279] width 151 height 29
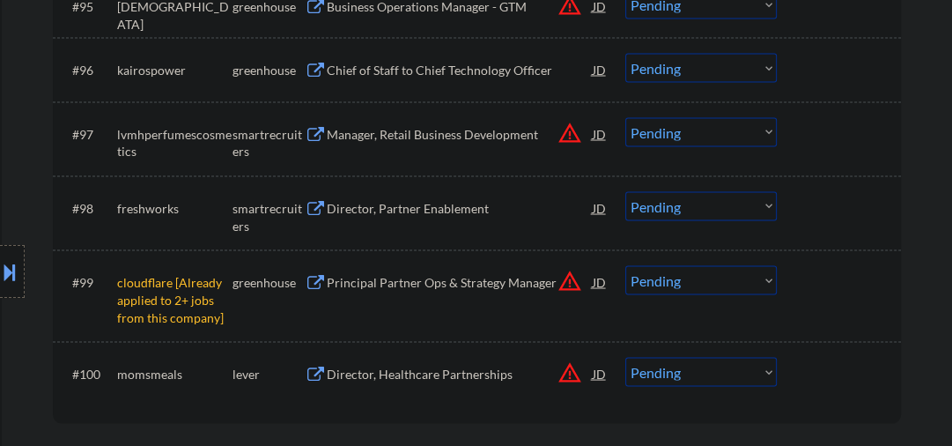
click at [648, 285] on select "Choose an option... Pending Applied Excluded (Questions) Excluded (Expired) Exc…" at bounding box center [700, 279] width 151 height 29
click at [625, 265] on select "Choose an option... Pending Applied Excluded (Questions) Excluded (Expired) Exc…" at bounding box center [700, 279] width 151 height 29
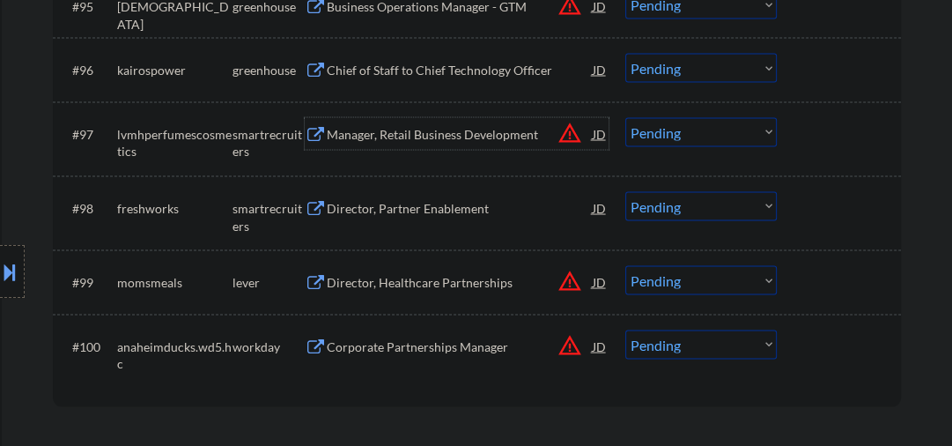
click at [417, 144] on div "Manager, Retail Business Development" at bounding box center [460, 133] width 266 height 32
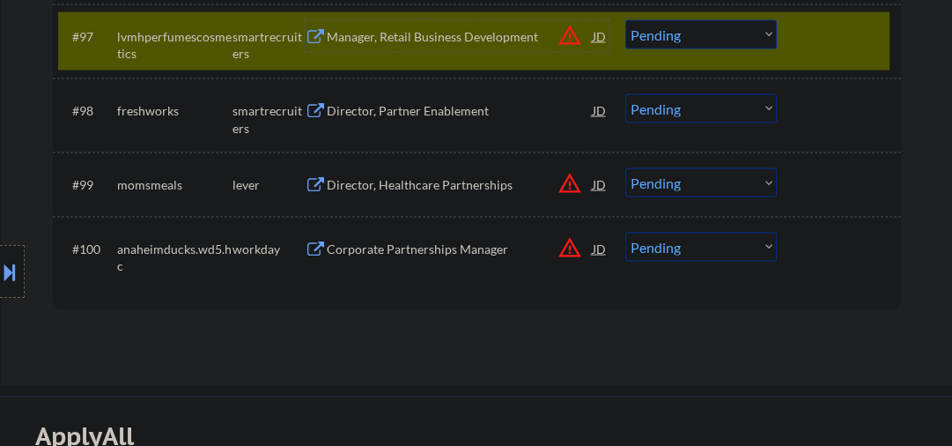
scroll to position [7233, 0]
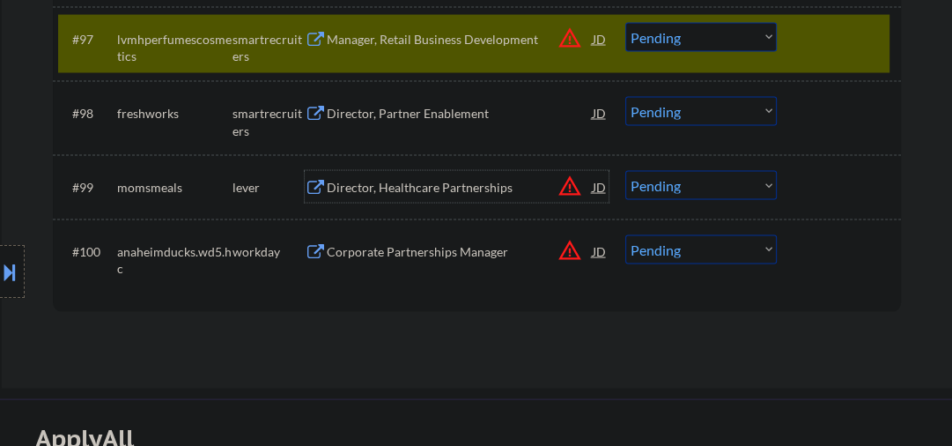
click at [456, 188] on div "Director, Healthcare Partnerships" at bounding box center [460, 188] width 266 height 18
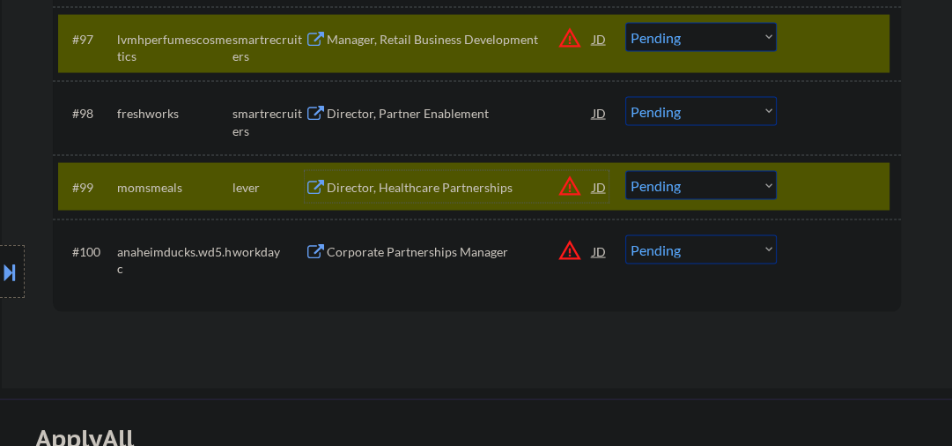
click at [791, 41] on div "#97 lvmhperfumescosmetics smartrecruiters Manager, Retail Business Development …" at bounding box center [473, 44] width 831 height 58
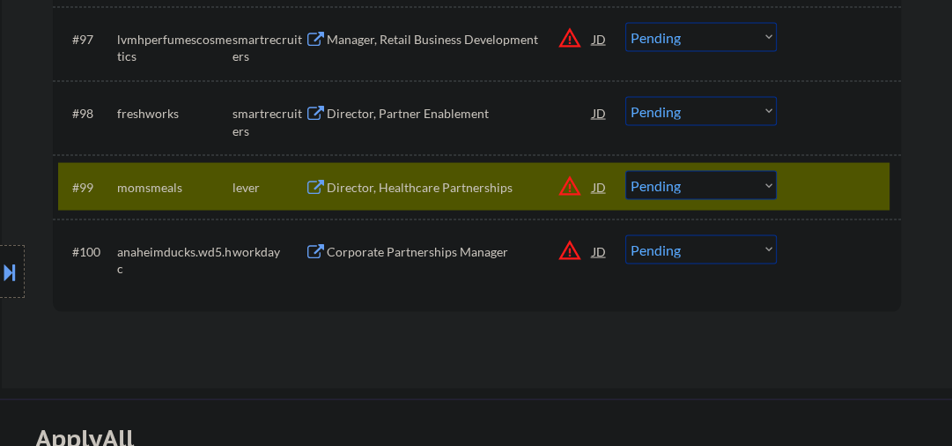
click at [687, 184] on select "Choose an option... Pending Applied Excluded (Questions) Excluded (Expired) Exc…" at bounding box center [700, 185] width 151 height 29
click at [625, 171] on select "Choose an option... Pending Applied Excluded (Questions) Excluded (Expired) Exc…" at bounding box center [700, 185] width 151 height 29
select select ""pending""
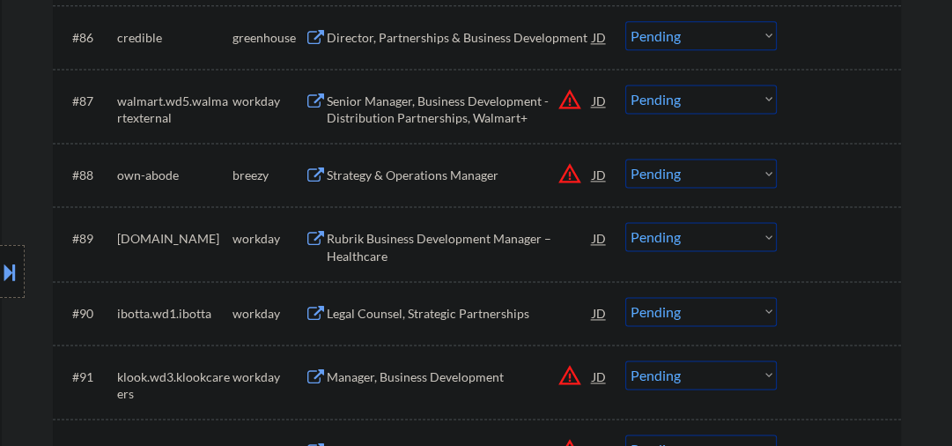
scroll to position [6388, 0]
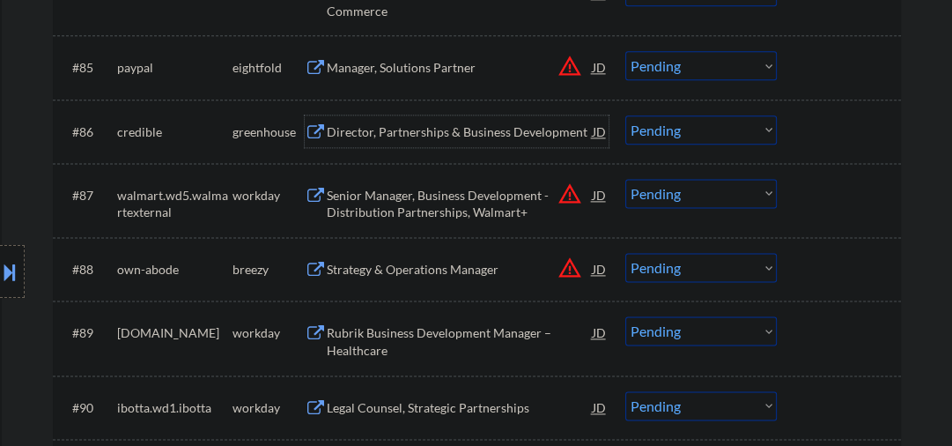
click at [464, 122] on div "Director, Partnerships & Business Development" at bounding box center [460, 131] width 266 height 32
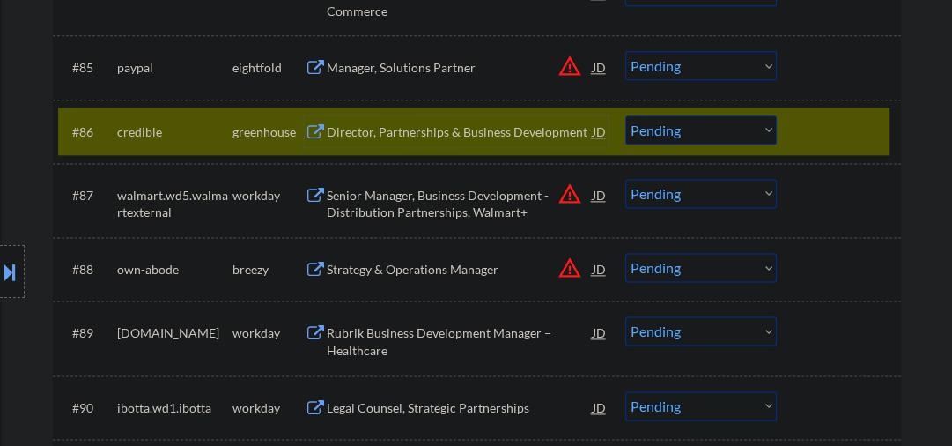
click at [655, 136] on select "Choose an option... Pending Applied Excluded (Questions) Excluded (Expired) Exc…" at bounding box center [700, 129] width 151 height 29
click at [625, 115] on select "Choose an option... Pending Applied Excluded (Questions) Excluded (Expired) Exc…" at bounding box center [700, 129] width 151 height 29
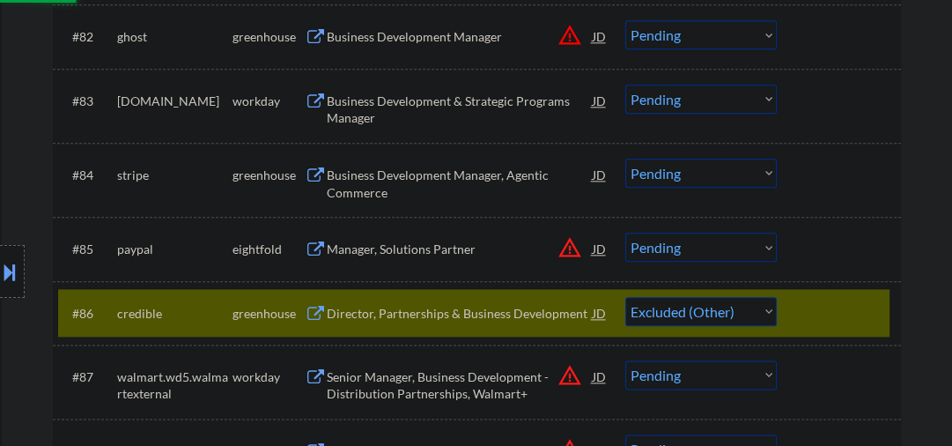
scroll to position [6200, 0]
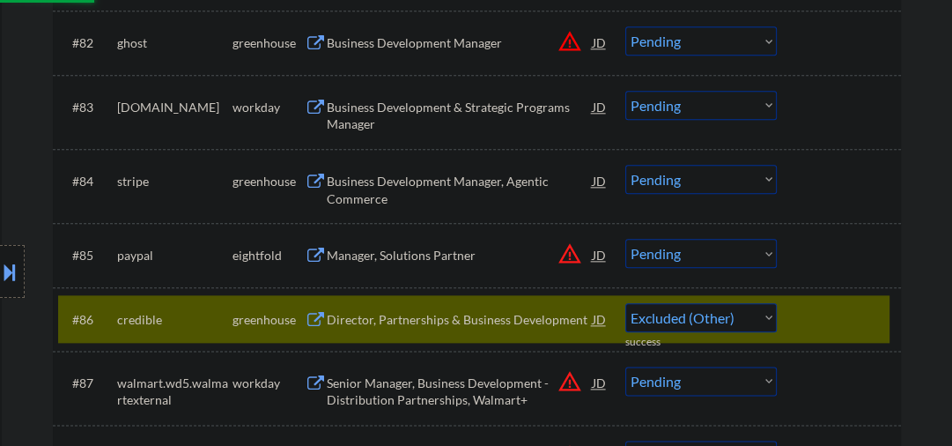
select select ""pending""
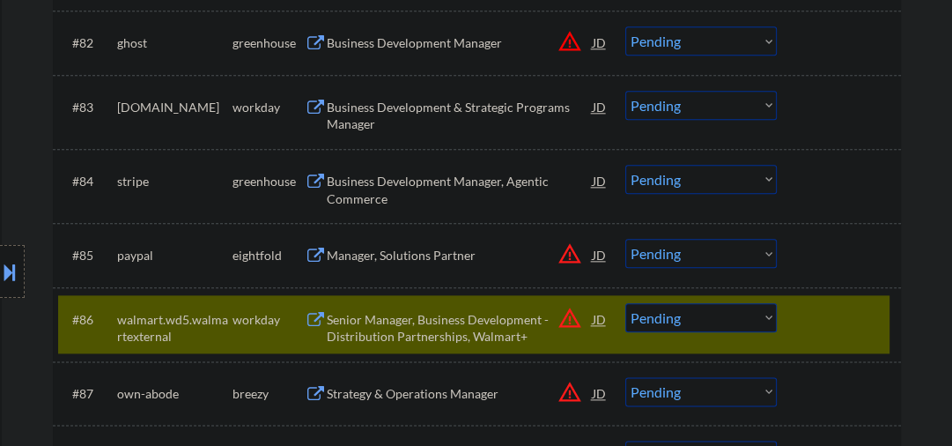
click at [475, 184] on div "Business Development Manager, Agentic Commerce" at bounding box center [460, 190] width 266 height 34
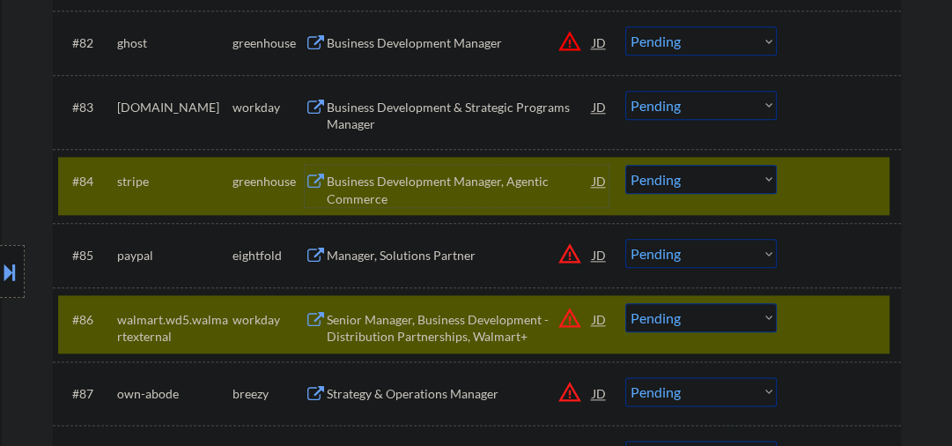
click at [466, 176] on div "Business Development Manager, Agentic Commerce" at bounding box center [460, 190] width 266 height 34
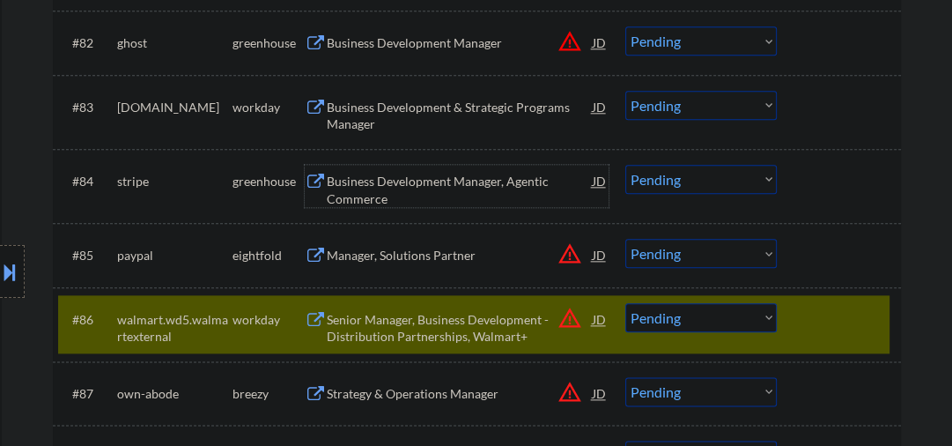
click at [752, 181] on select "Choose an option... Pending Applied Excluded (Questions) Excluded (Expired) Exc…" at bounding box center [700, 179] width 151 height 29
click at [821, 305] on div at bounding box center [840, 319] width 77 height 32
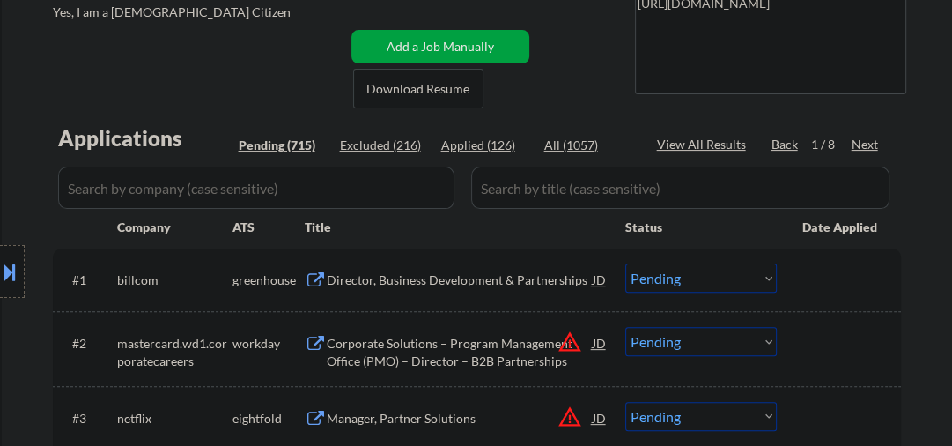
scroll to position [375, 0]
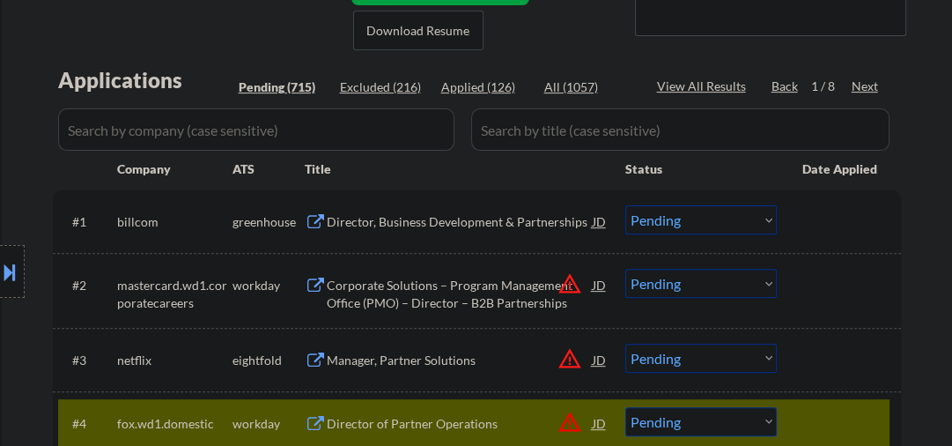
click at [867, 85] on div "Next" at bounding box center [866, 86] width 28 height 18
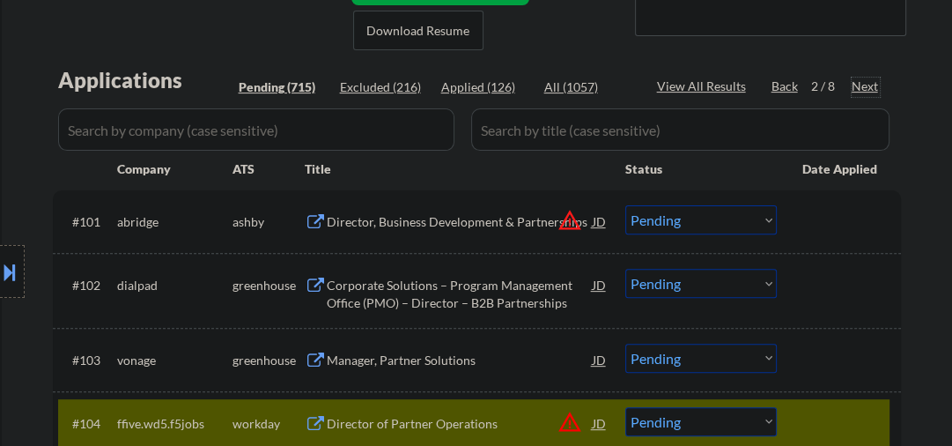
click at [430, 218] on div "Director, Business Development & Partnerships" at bounding box center [460, 222] width 266 height 18
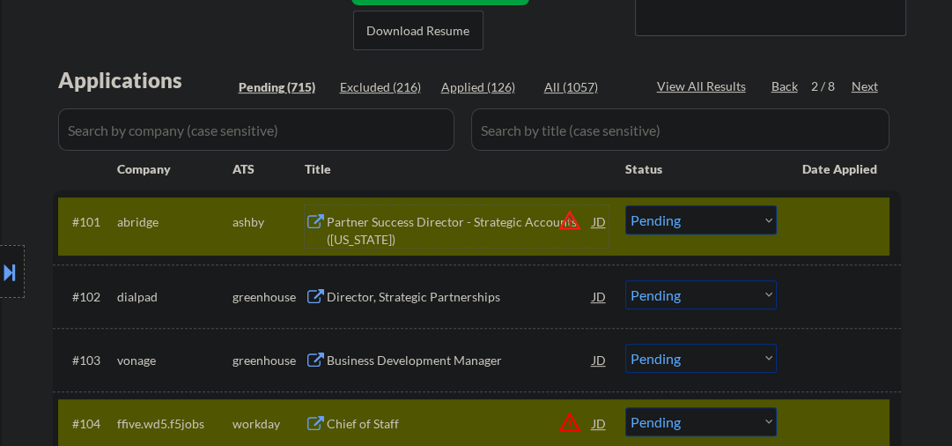
click at [735, 223] on select "Choose an option... Pending Applied Excluded (Questions) Excluded (Expired) Exc…" at bounding box center [700, 219] width 151 height 29
click at [625, 205] on select "Choose an option... Pending Applied Excluded (Questions) Excluded (Expired) Exc…" at bounding box center [700, 219] width 151 height 29
click at [385, 225] on div "Partner Success Director - Strategic Accounts ([US_STATE])" at bounding box center [460, 230] width 266 height 34
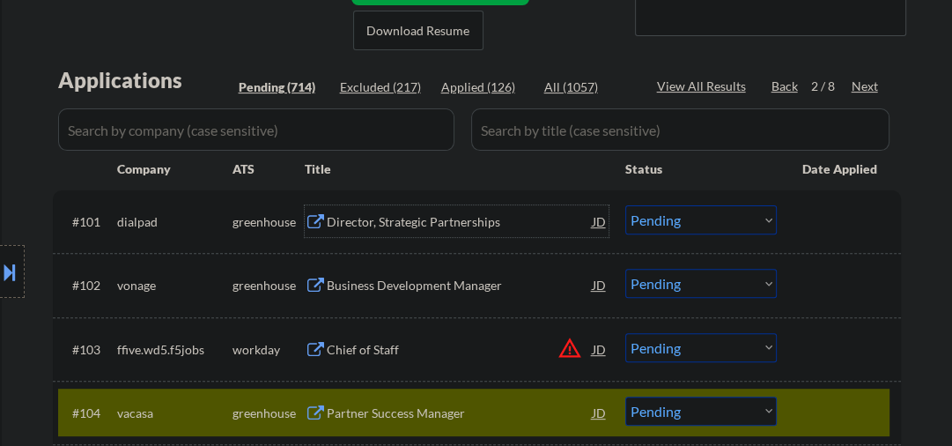
click at [823, 410] on div at bounding box center [840, 412] width 77 height 32
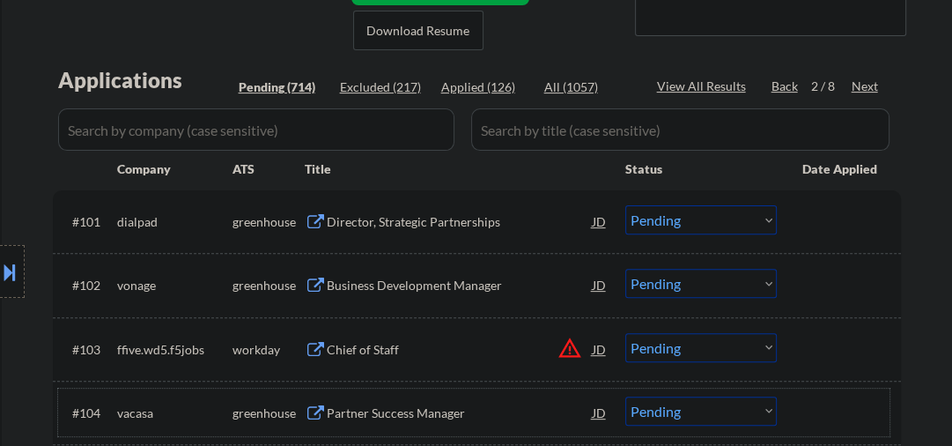
click at [396, 216] on div "Director, Strategic Partnerships" at bounding box center [460, 222] width 266 height 18
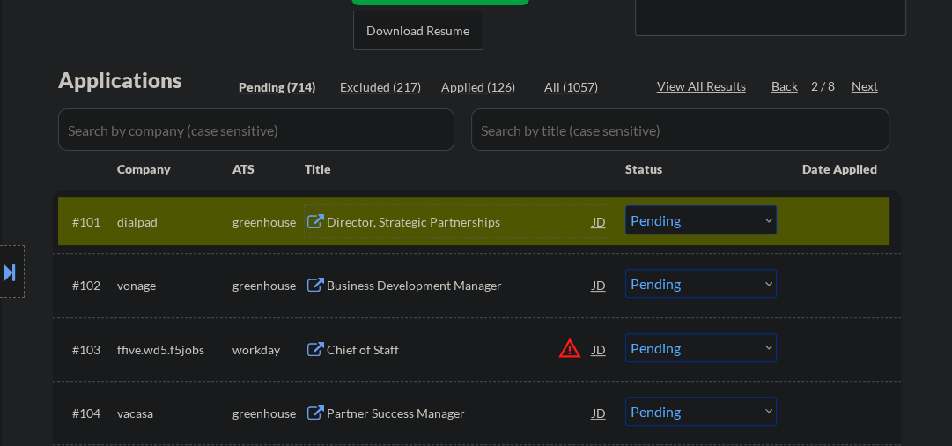
click at [653, 223] on select "Choose an option... Pending Applied Excluded (Questions) Excluded (Expired) Exc…" at bounding box center [700, 219] width 151 height 29
click at [625, 205] on select "Choose an option... Pending Applied Excluded (Questions) Excluded (Expired) Exc…" at bounding box center [700, 219] width 151 height 29
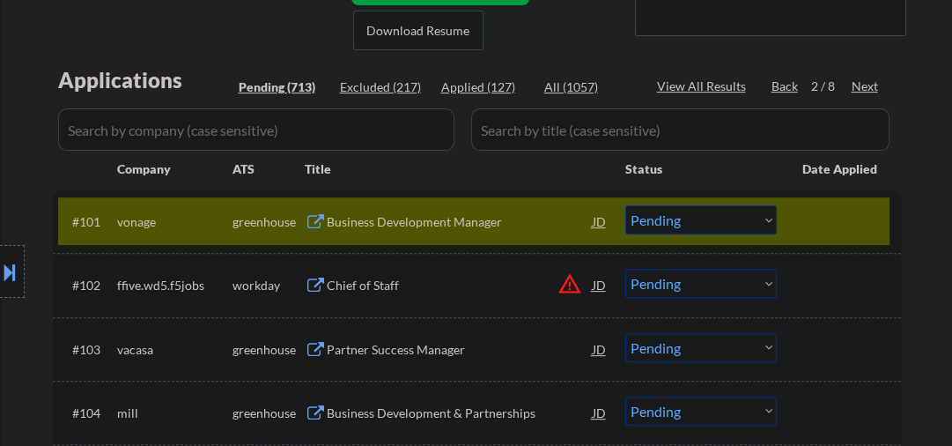
click at [428, 225] on div "Business Development Manager" at bounding box center [460, 222] width 266 height 18
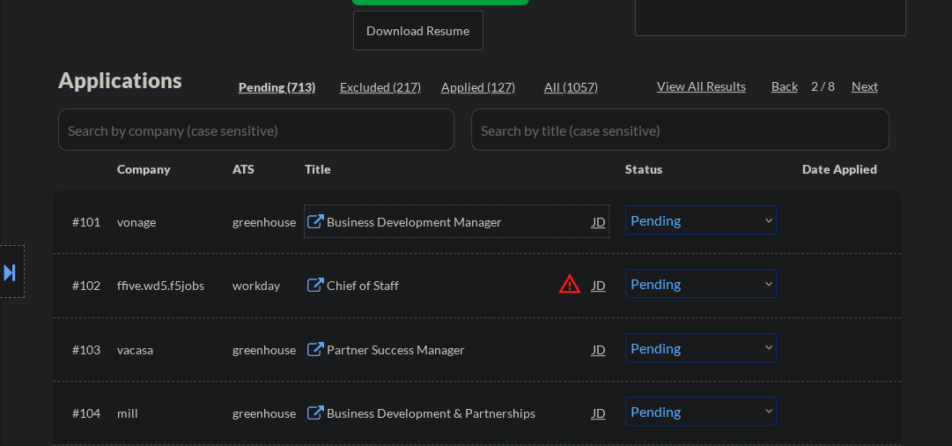
click at [402, 218] on div "Business Development Manager" at bounding box center [460, 222] width 266 height 18
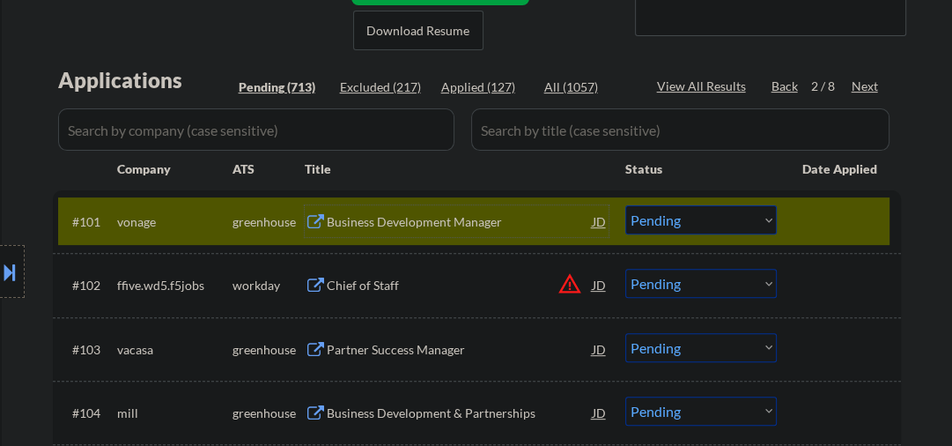
click at [683, 218] on select "Choose an option... Pending Applied Excluded (Questions) Excluded (Expired) Exc…" at bounding box center [700, 219] width 151 height 29
click at [704, 229] on select "Choose an option... Pending Applied Excluded (Questions) Excluded (Expired) Exc…" at bounding box center [700, 219] width 151 height 29
click at [625, 205] on select "Choose an option... Pending Applied Excluded (Questions) Excluded (Expired) Exc…" at bounding box center [700, 219] width 151 height 29
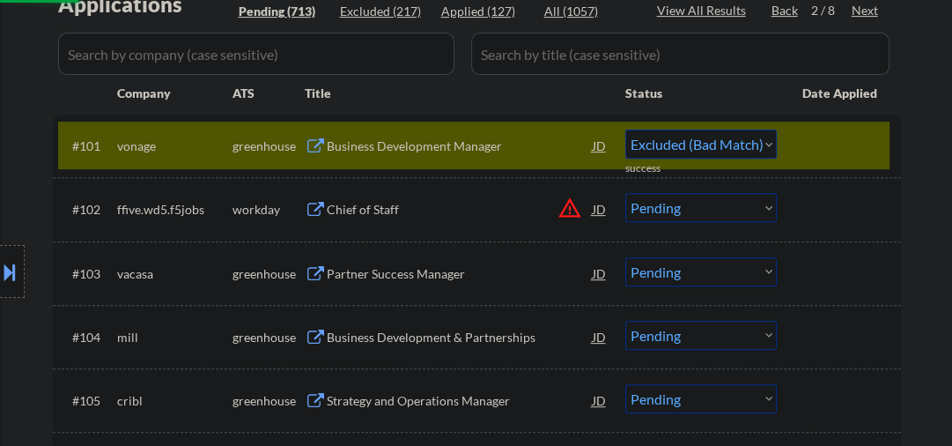
scroll to position [564, 0]
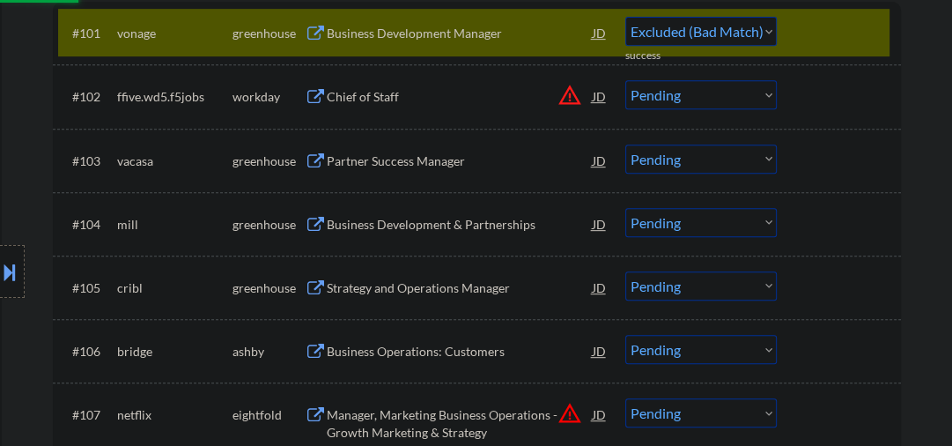
select select ""pending""
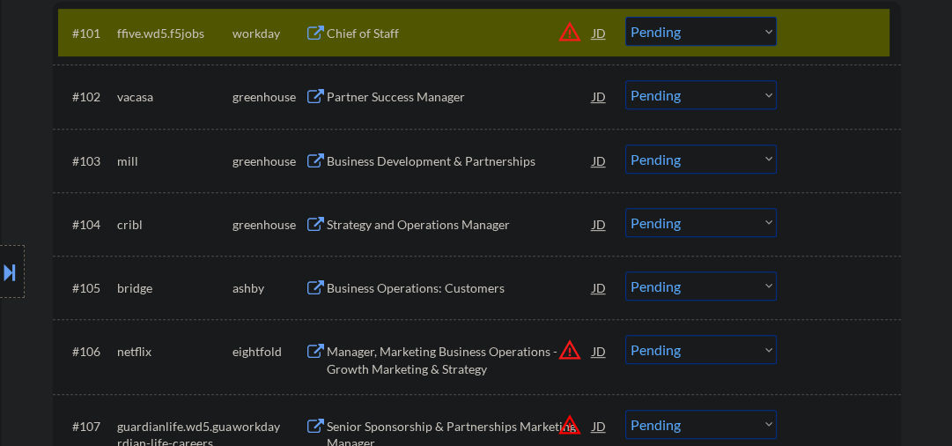
click at [408, 97] on div "Partner Success Manager" at bounding box center [460, 97] width 266 height 18
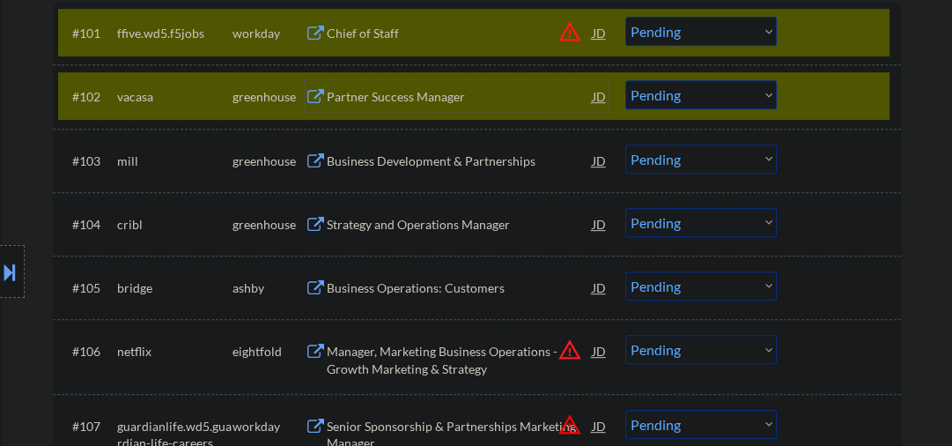
click at [804, 51] on div "#101 ffive.wd5.f5jobs workday Chief of Staff JD warning_amber Choose an option.…" at bounding box center [473, 33] width 831 height 48
